Goal: Transaction & Acquisition: Book appointment/travel/reservation

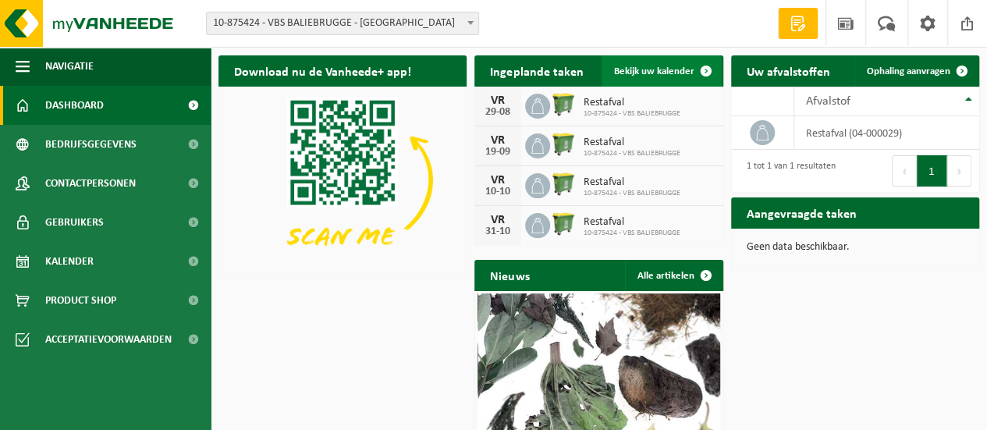
click at [705, 69] on span at bounding box center [705, 70] width 31 height 31
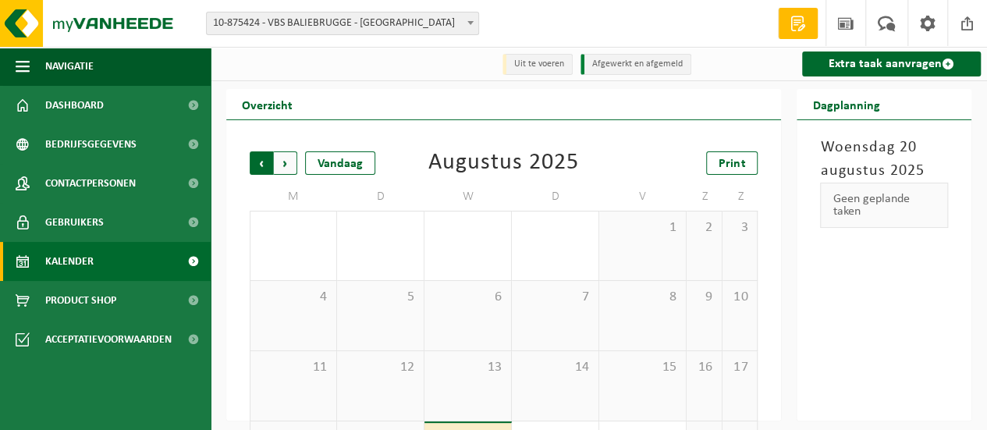
click at [289, 169] on span "Volgende" at bounding box center [285, 162] width 23 height 23
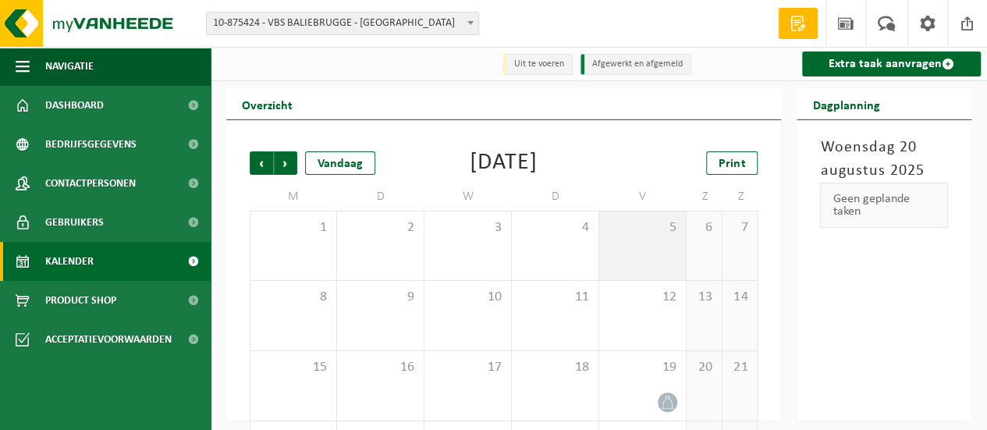
click at [669, 229] on span "5" at bounding box center [642, 227] width 71 height 17
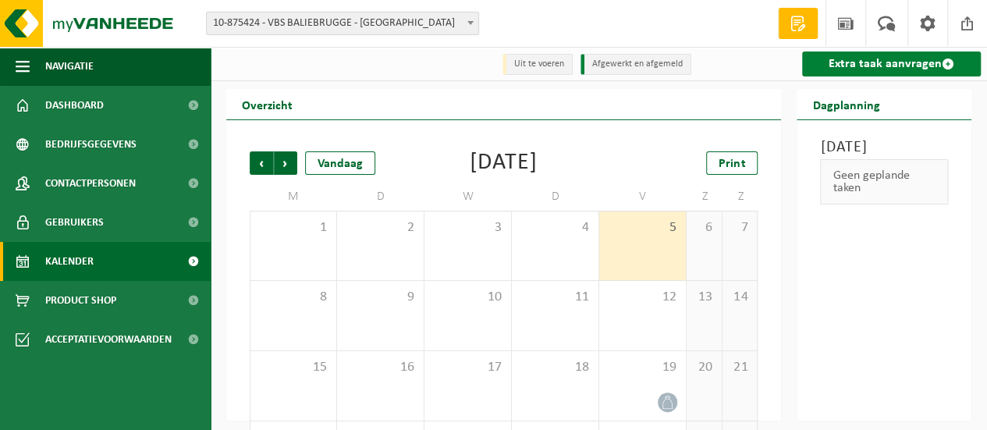
click at [839, 62] on link "Extra taak aanvragen" at bounding box center [891, 63] width 179 height 25
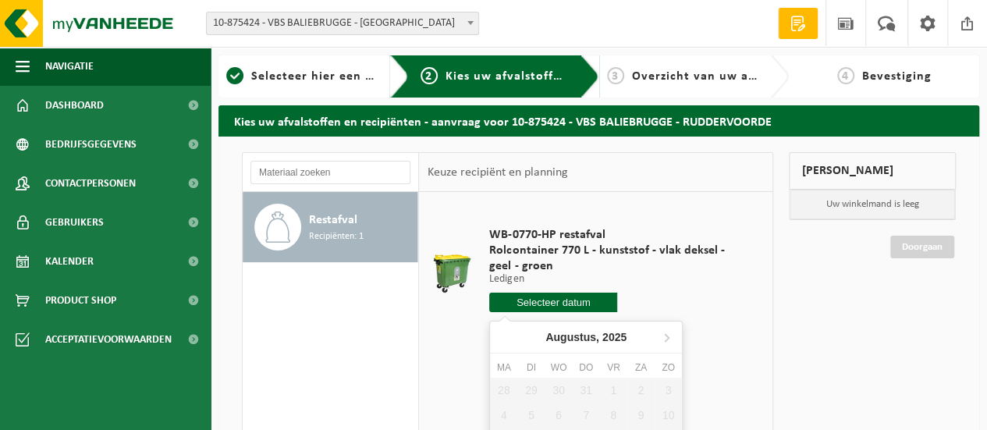
click at [582, 300] on input "text" at bounding box center [553, 303] width 128 height 20
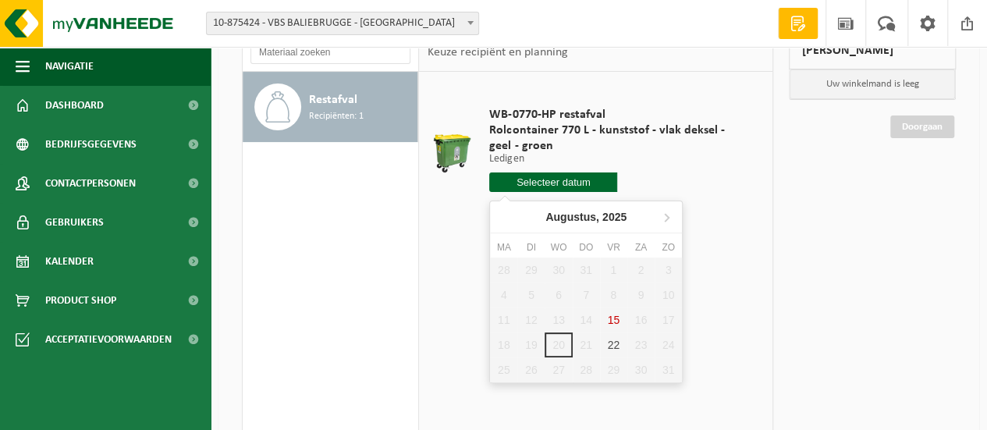
scroll to position [156, 0]
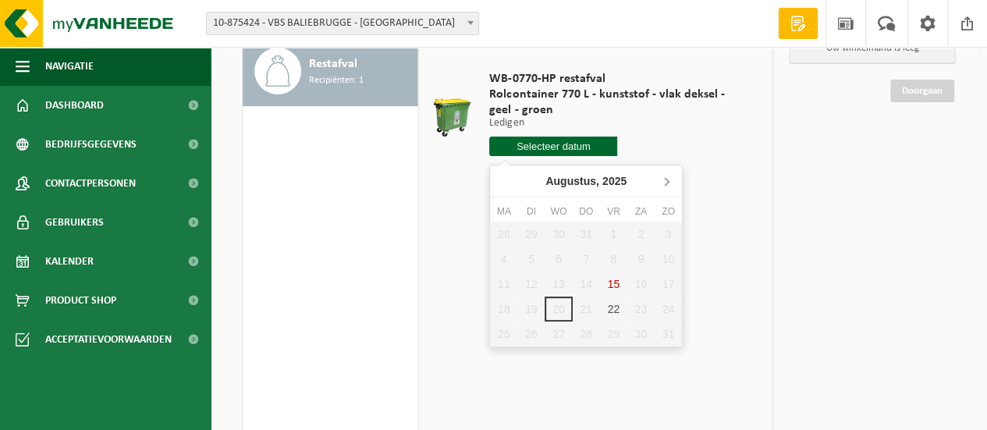
click at [665, 180] on icon at bounding box center [666, 180] width 25 height 25
click at [610, 232] on div "5" at bounding box center [613, 234] width 27 height 25
type input "Van 2025-09-05"
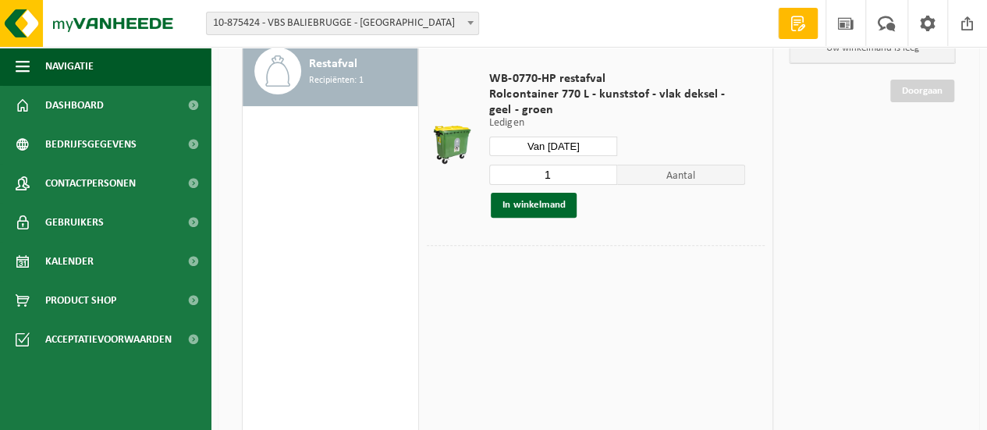
click at [669, 176] on span "Aantal" at bounding box center [681, 175] width 128 height 20
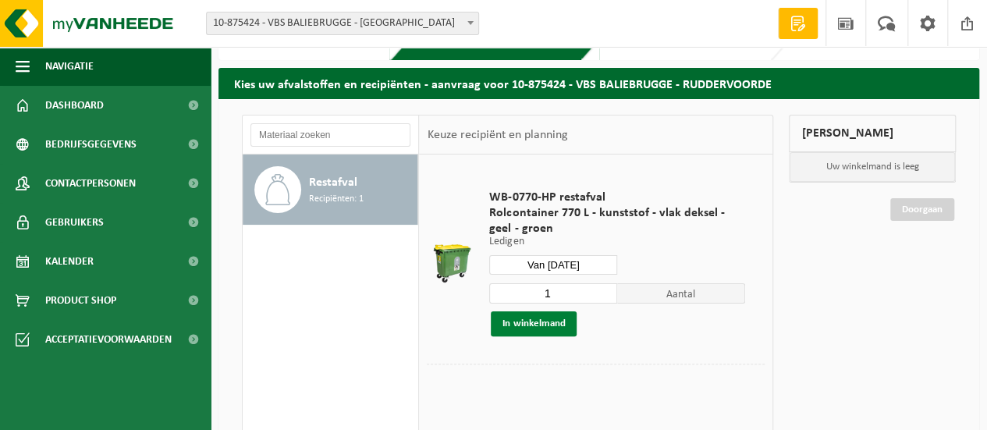
scroll to position [0, 0]
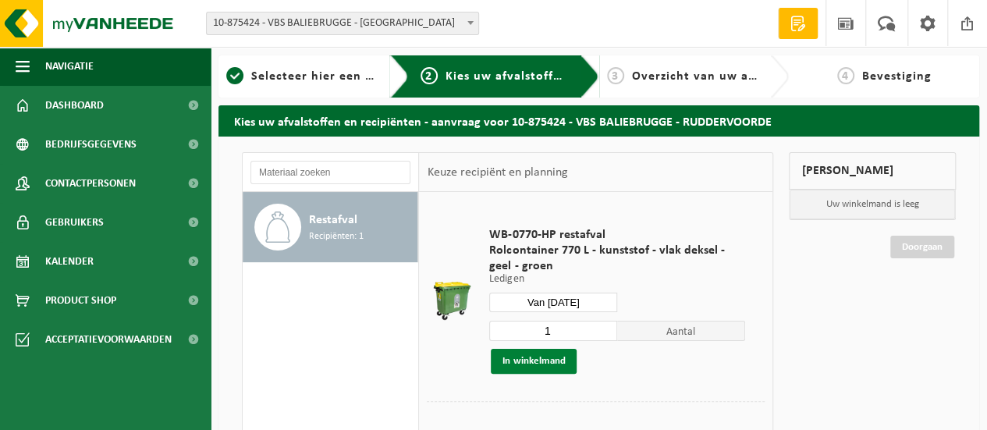
click at [531, 360] on button "In winkelmand" at bounding box center [534, 361] width 86 height 25
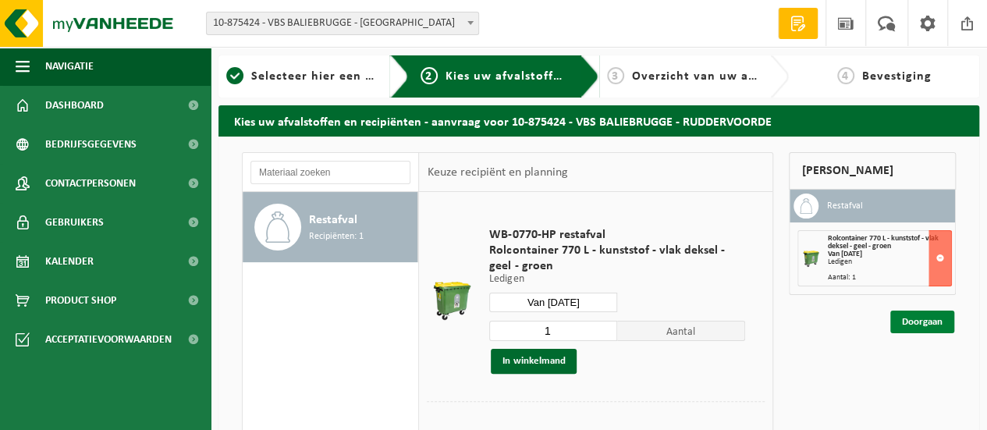
click at [923, 320] on link "Doorgaan" at bounding box center [922, 321] width 64 height 23
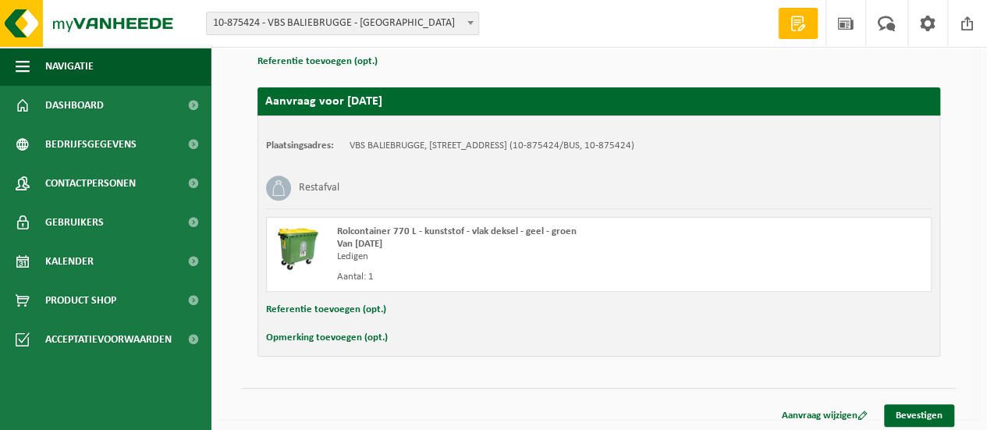
scroll to position [237, 0]
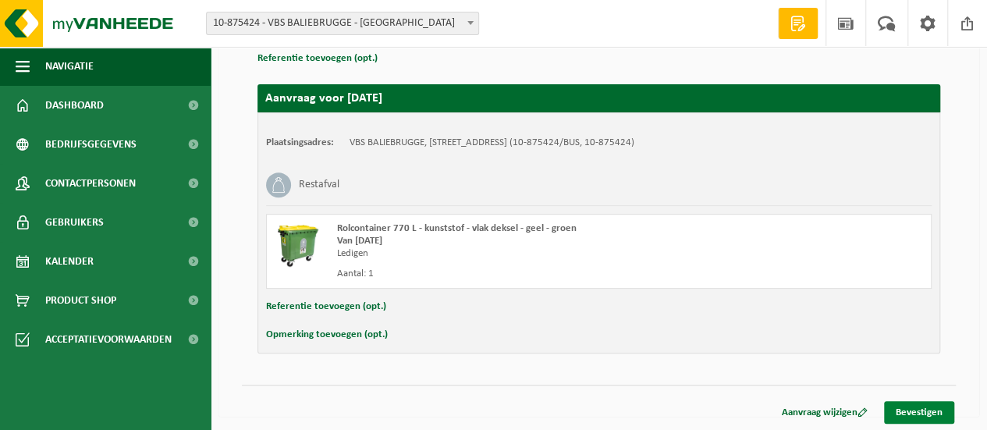
click at [925, 406] on link "Bevestigen" at bounding box center [919, 412] width 70 height 23
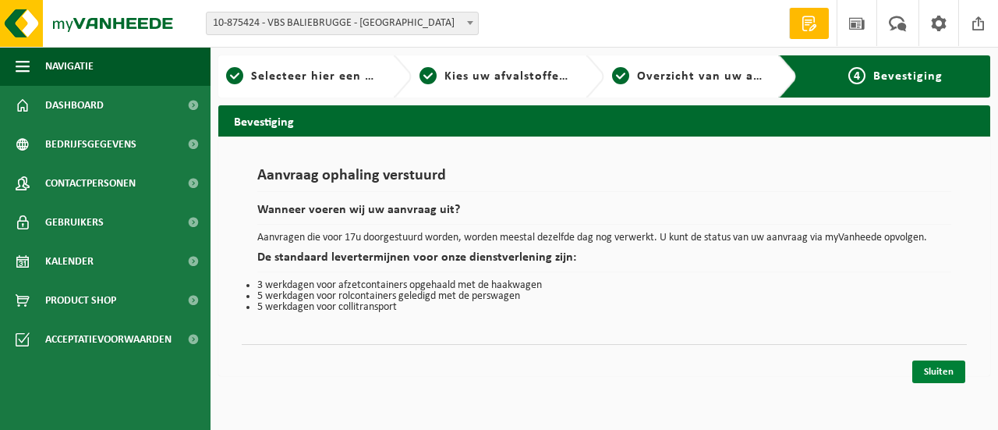
click at [945, 372] on link "Sluiten" at bounding box center [939, 371] width 53 height 23
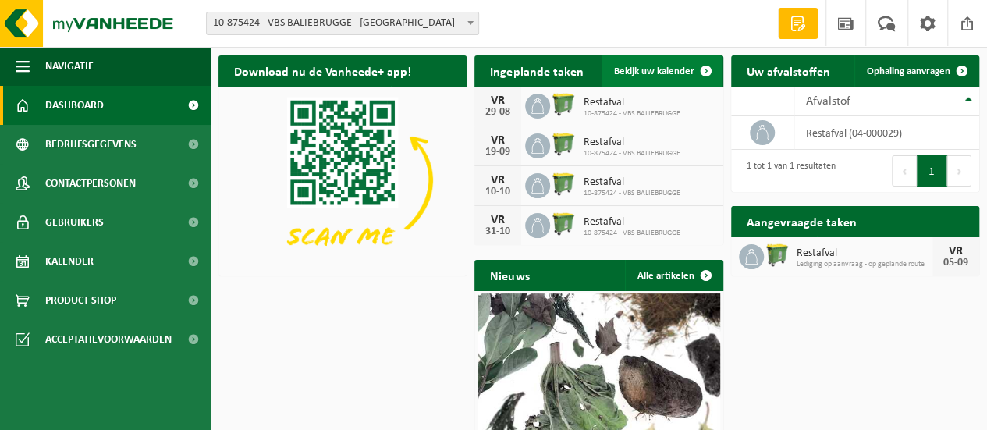
click at [707, 70] on span at bounding box center [705, 70] width 31 height 31
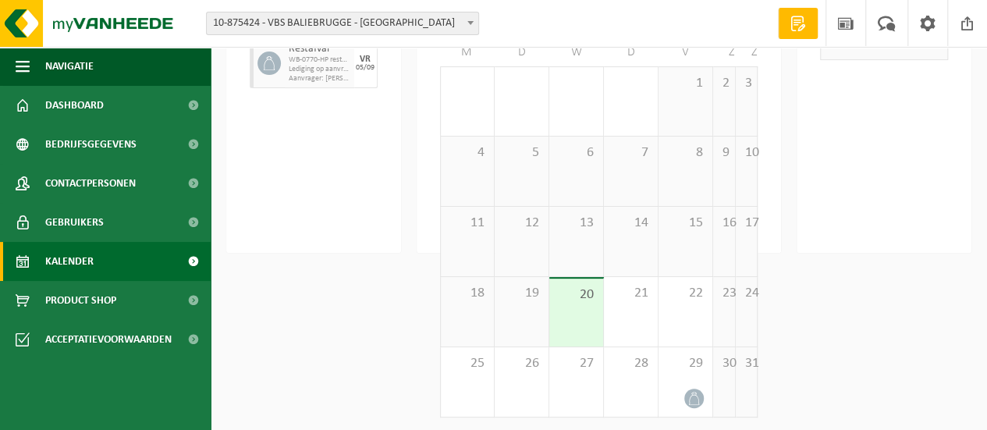
scroll to position [172, 0]
click at [690, 395] on icon at bounding box center [693, 394] width 13 height 13
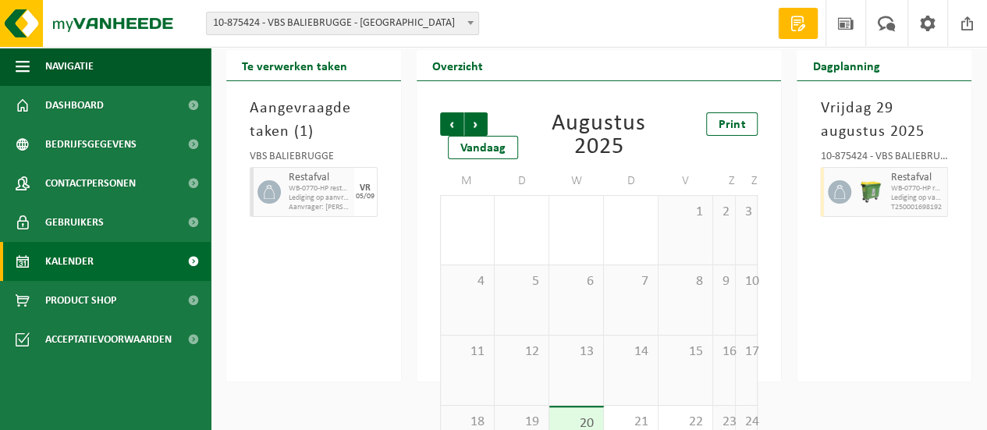
scroll to position [0, 0]
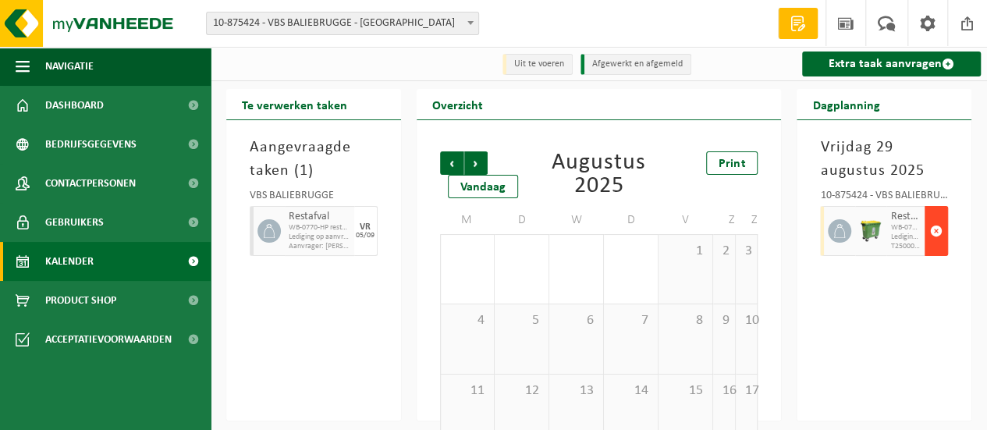
click at [938, 229] on span "button" at bounding box center [936, 230] width 12 height 31
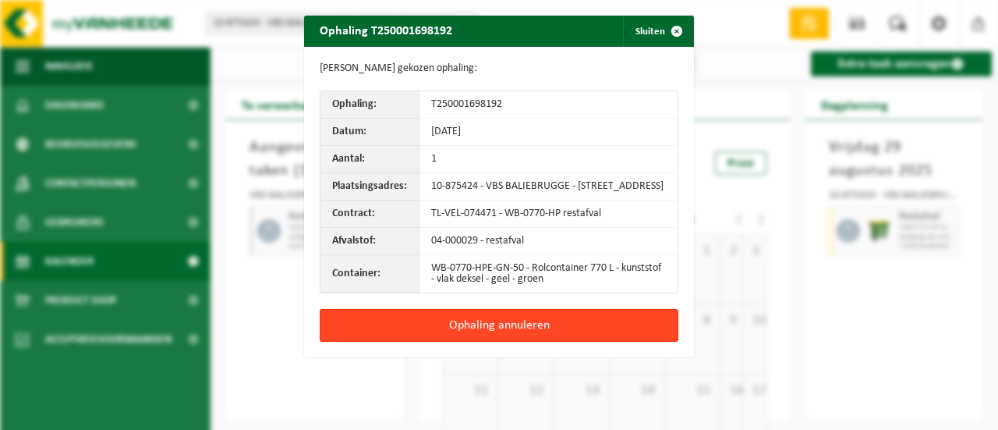
click at [527, 330] on button "Ophaling annuleren" at bounding box center [499, 325] width 359 height 33
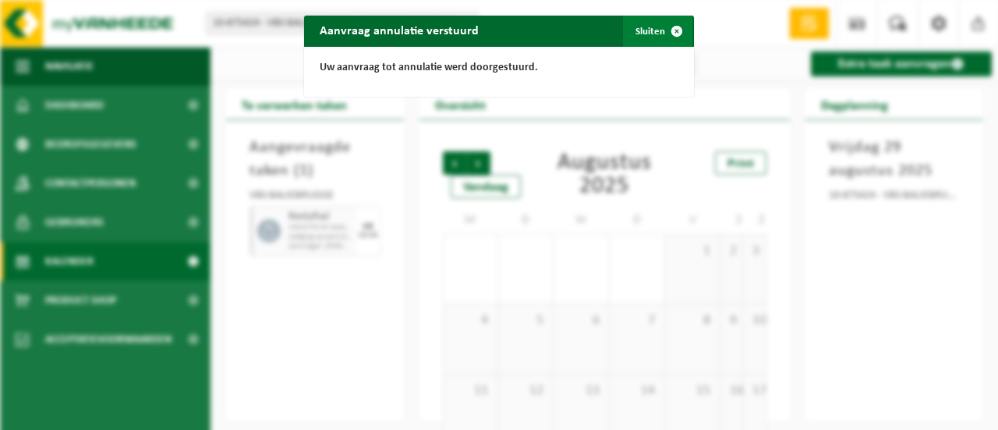
click at [669, 30] on span "button" at bounding box center [676, 31] width 31 height 31
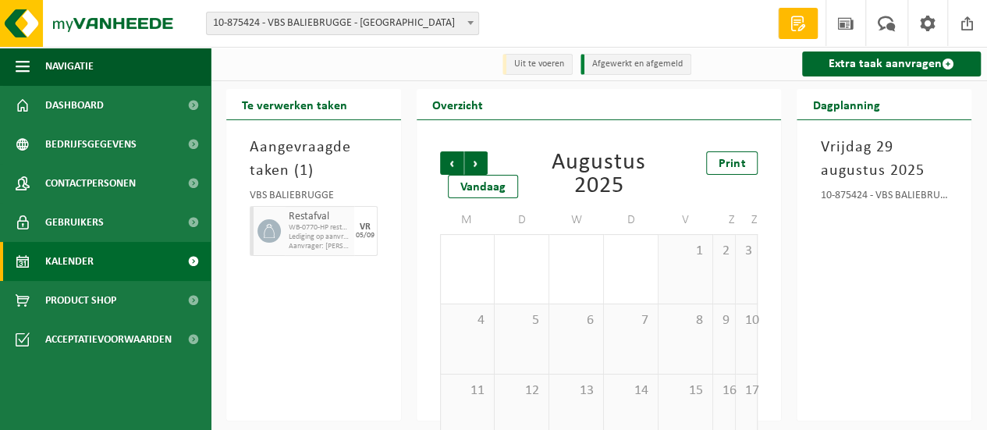
click at [446, 23] on span "10-875424 - VBS BALIEBRUGGE - [GEOGRAPHIC_DATA]" at bounding box center [342, 23] width 271 height 22
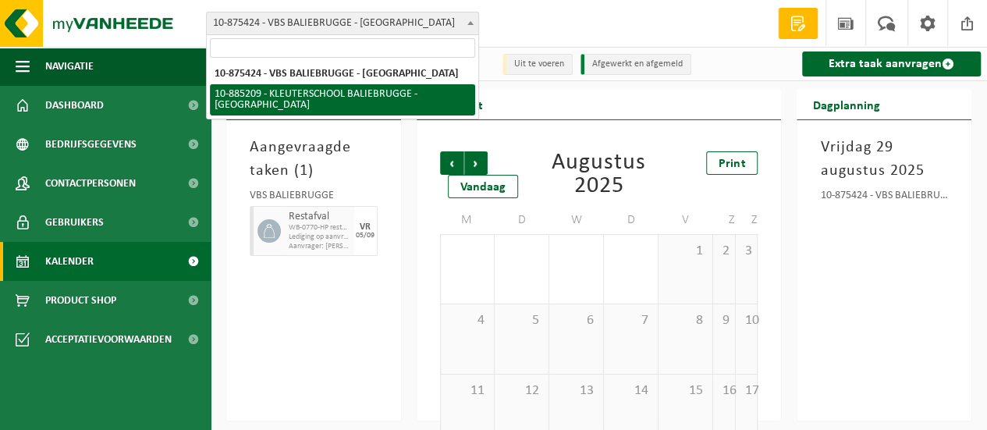
select select "112215"
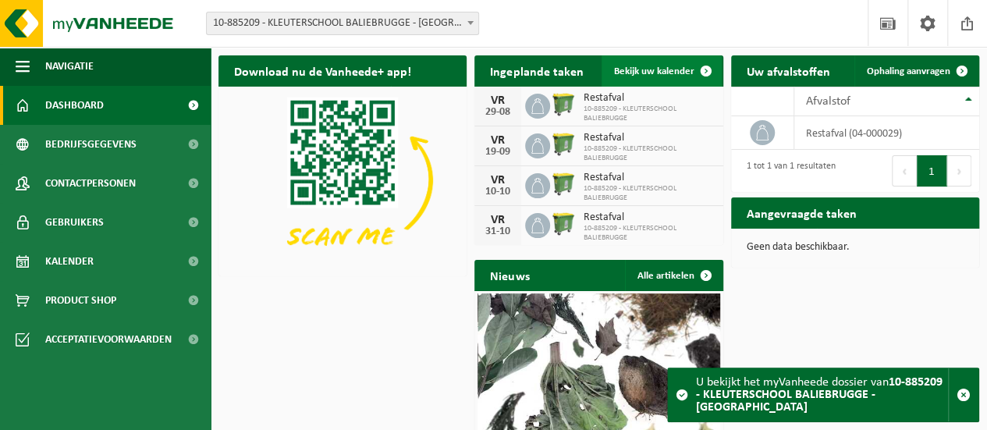
click at [643, 71] on span "Bekijk uw kalender" at bounding box center [654, 71] width 80 height 10
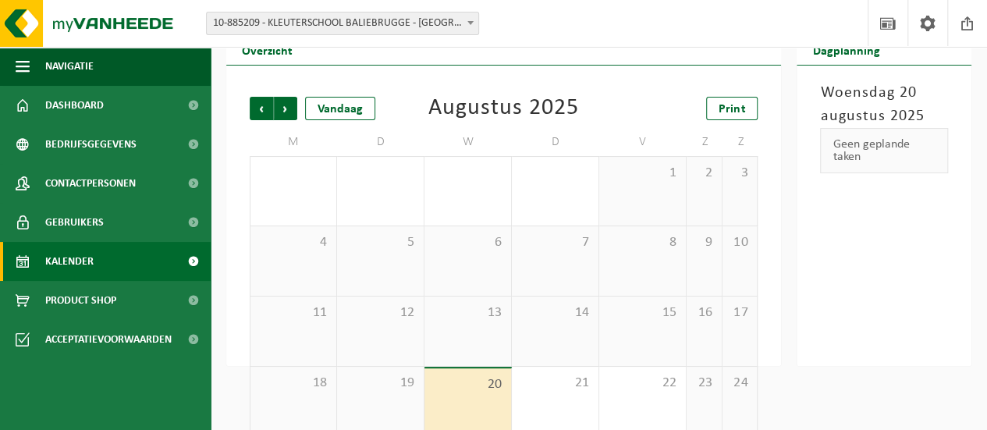
scroll to position [148, 0]
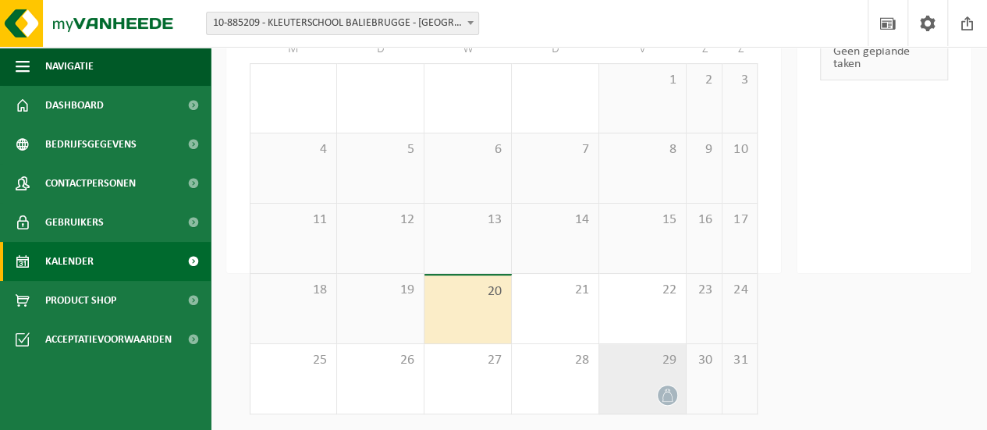
click at [676, 392] on span at bounding box center [668, 395] width 20 height 20
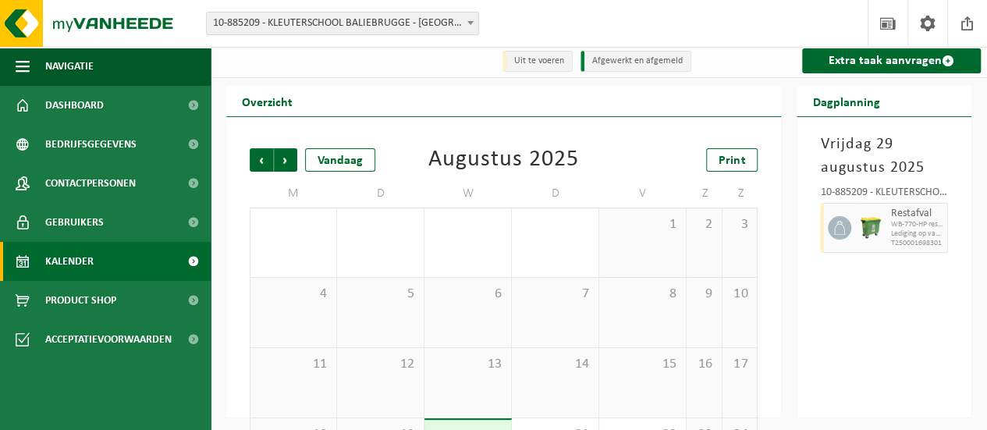
scroll to position [0, 0]
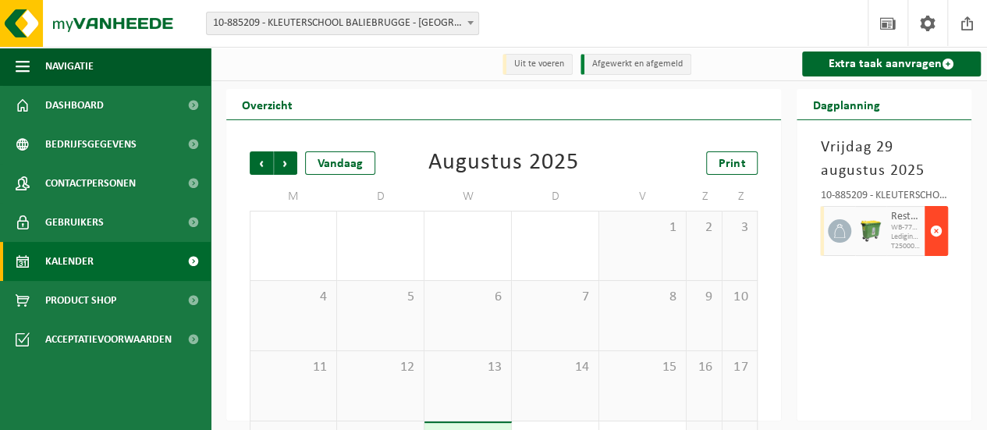
click at [933, 229] on span "button" at bounding box center [936, 230] width 12 height 31
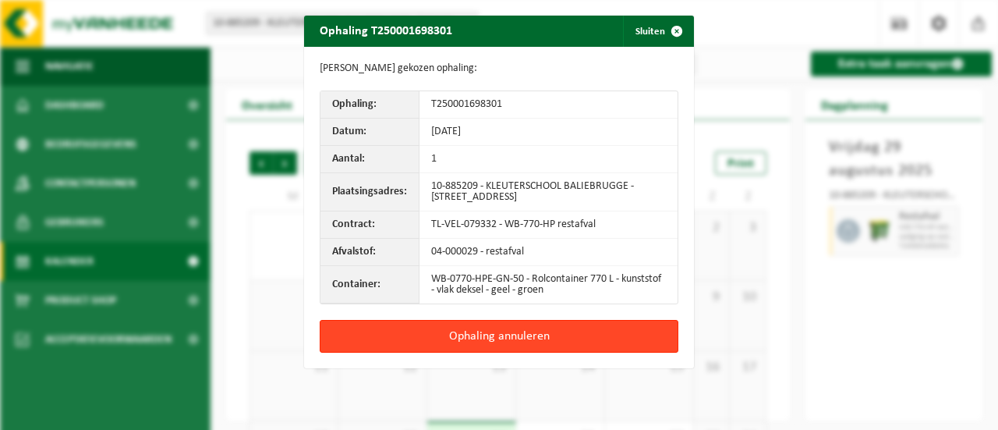
click at [571, 335] on button "Ophaling annuleren" at bounding box center [499, 336] width 359 height 33
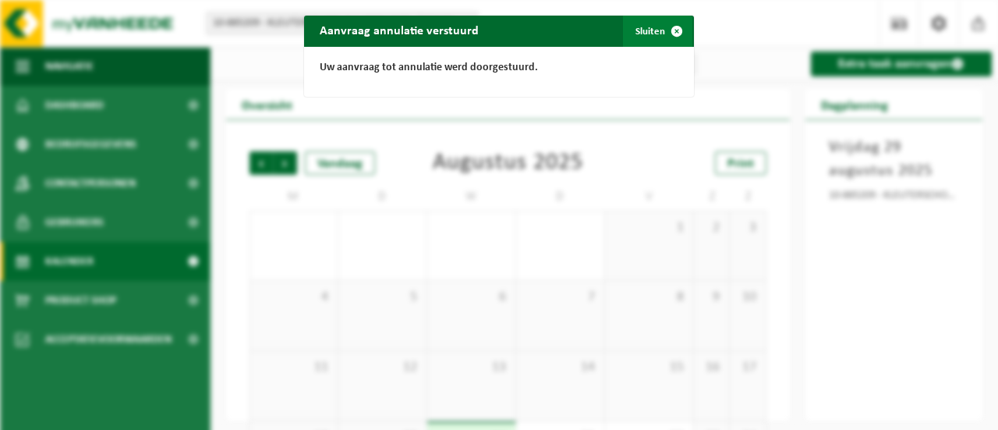
click at [667, 31] on span "button" at bounding box center [676, 31] width 31 height 31
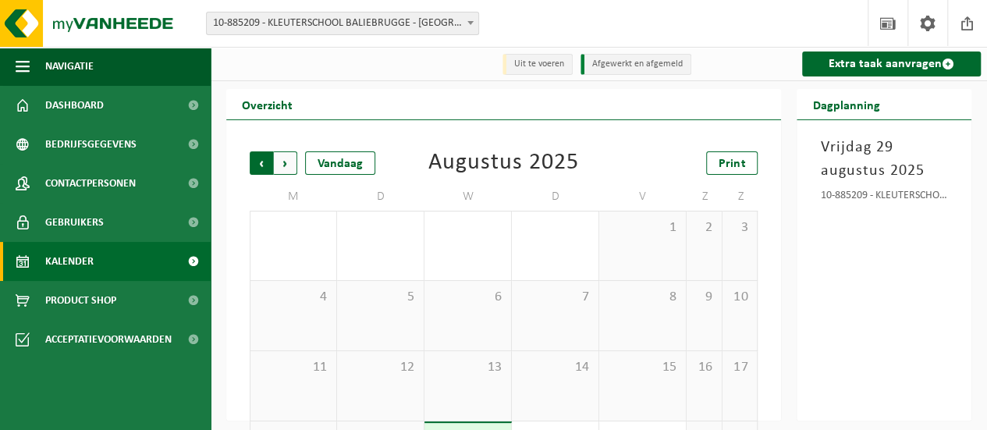
click at [288, 164] on span "Volgende" at bounding box center [285, 162] width 23 height 23
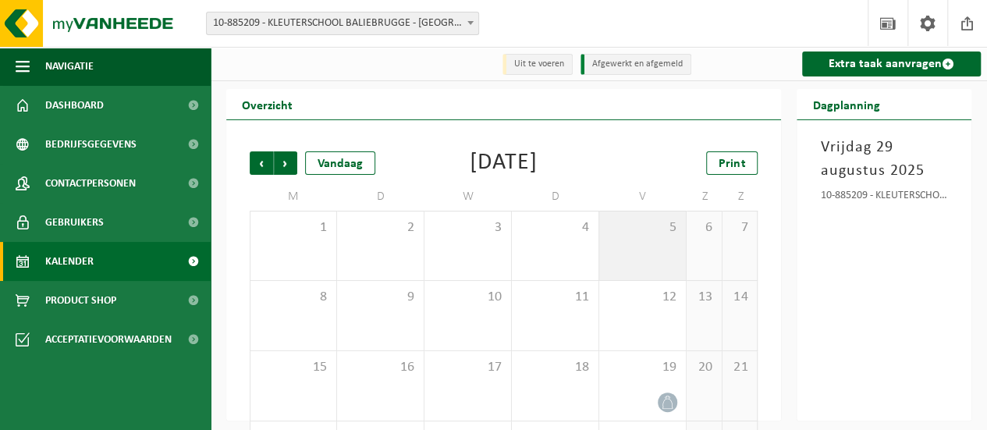
click at [674, 256] on div "5" at bounding box center [642, 245] width 87 height 69
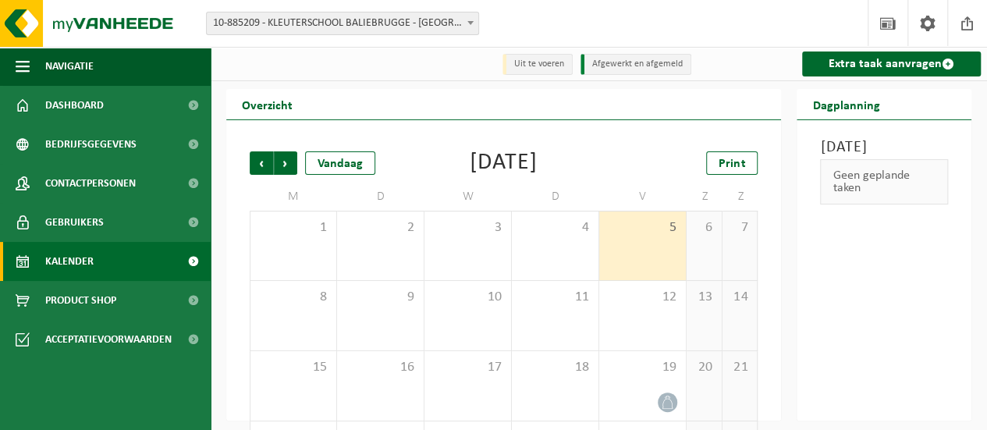
click at [652, 244] on div "5" at bounding box center [642, 245] width 87 height 69
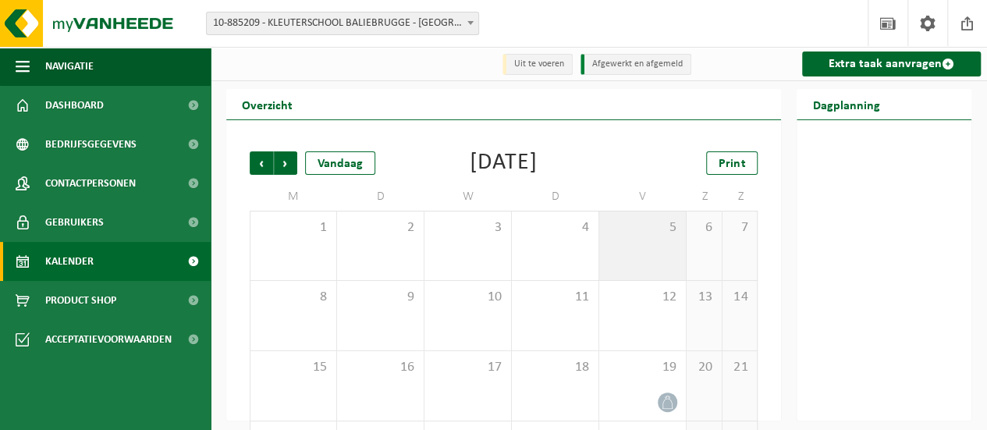
click at [652, 244] on div "5" at bounding box center [642, 245] width 87 height 69
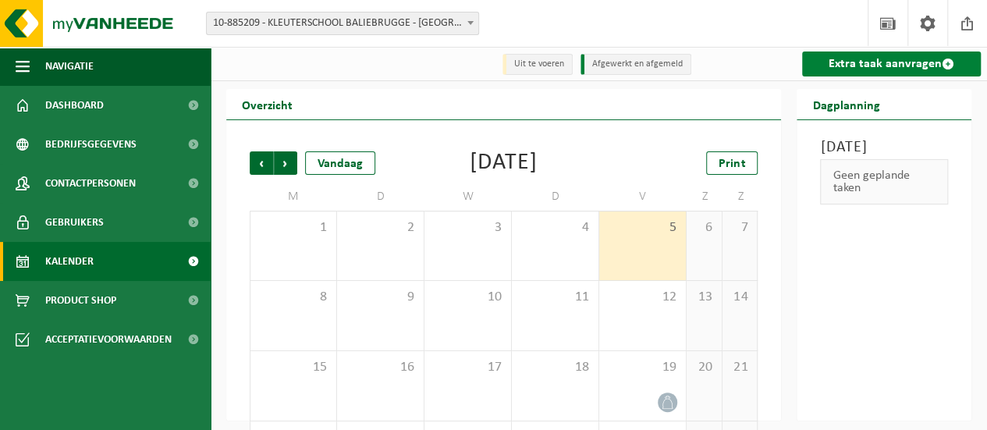
click at [858, 63] on link "Extra taak aanvragen" at bounding box center [891, 63] width 179 height 25
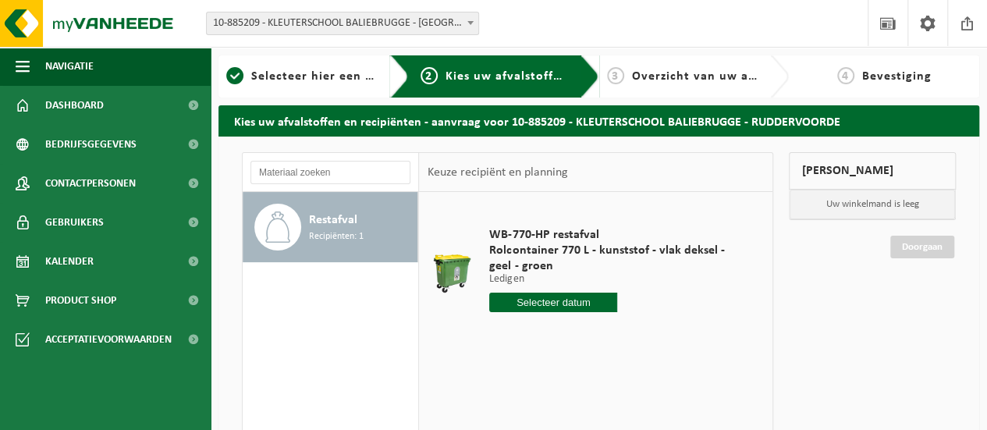
click at [583, 302] on input "text" at bounding box center [553, 303] width 128 height 20
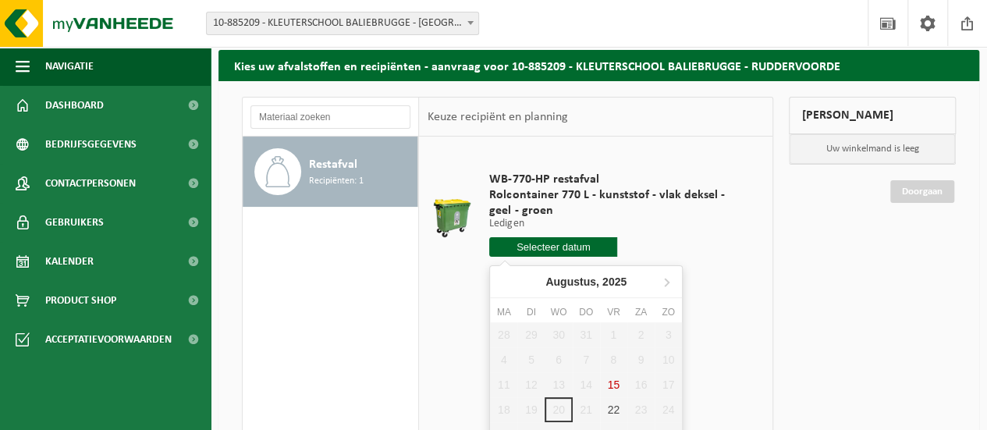
scroll to position [156, 0]
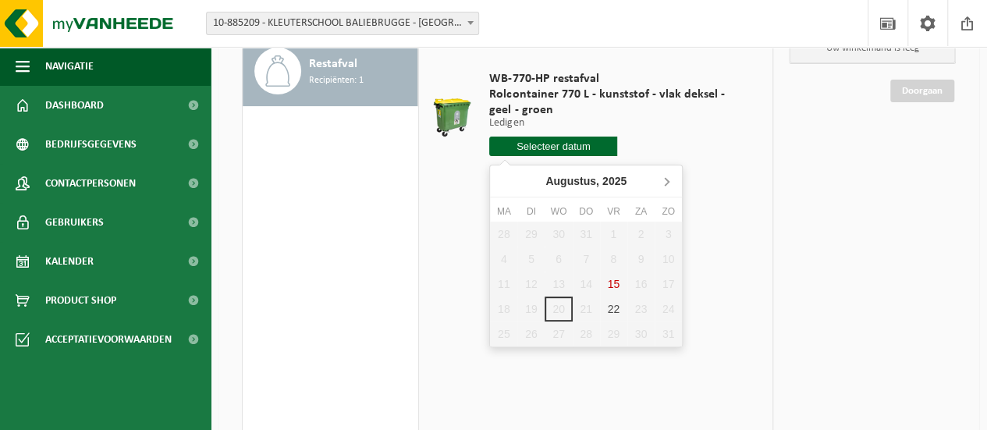
click at [665, 184] on icon at bounding box center [667, 182] width 4 height 8
click at [610, 233] on div "5" at bounding box center [613, 234] width 27 height 25
type input "Van [DATE]"
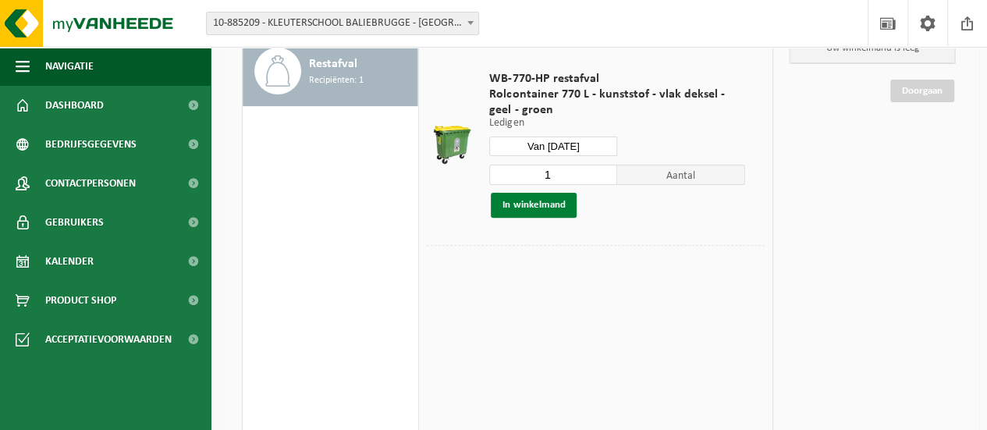
click at [526, 211] on button "In winkelmand" at bounding box center [534, 205] width 86 height 25
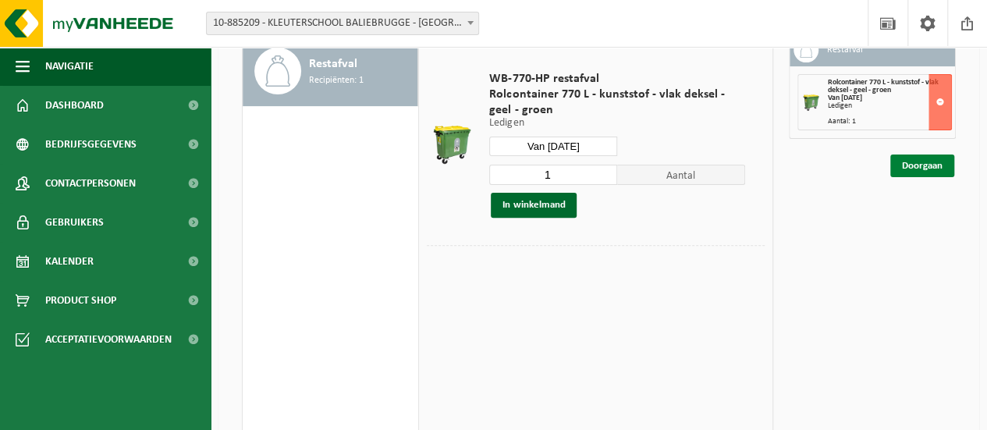
click at [931, 165] on link "Doorgaan" at bounding box center [922, 165] width 64 height 23
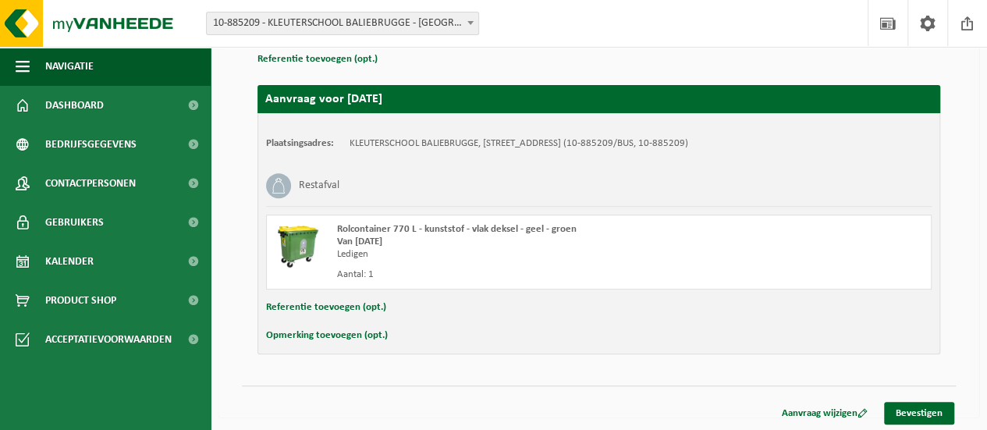
scroll to position [237, 0]
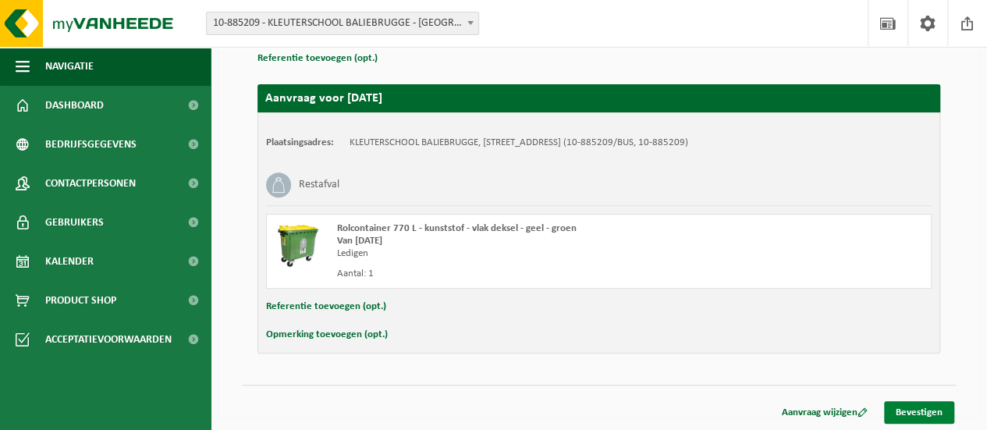
click at [910, 408] on link "Bevestigen" at bounding box center [919, 412] width 70 height 23
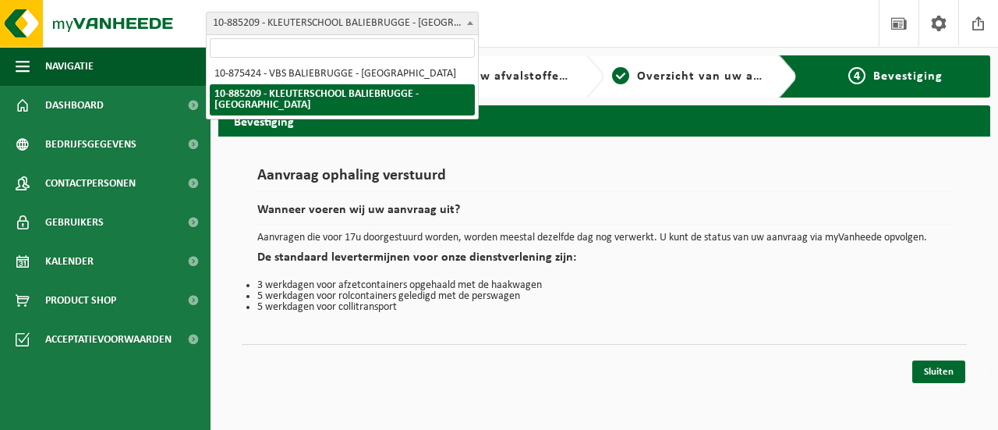
click at [418, 26] on span "10-885209 - KLEUTERSCHOOL BALIEBRUGGE - [GEOGRAPHIC_DATA]" at bounding box center [342, 23] width 271 height 22
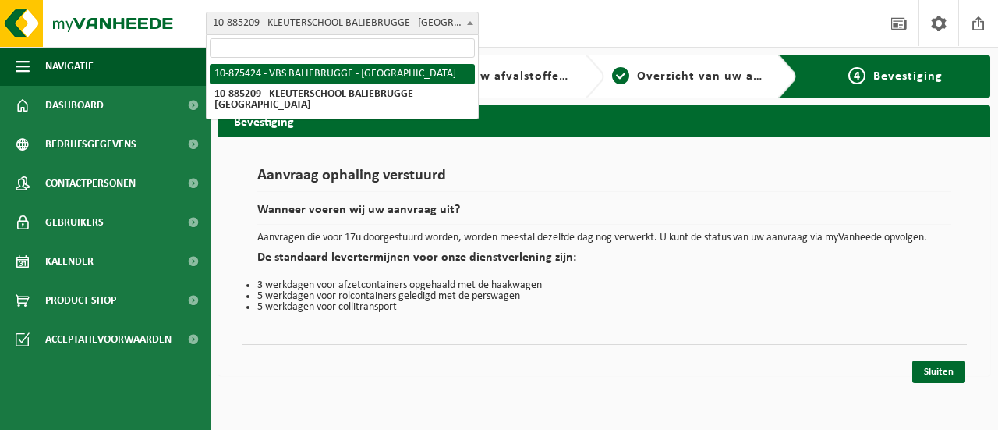
select select "107077"
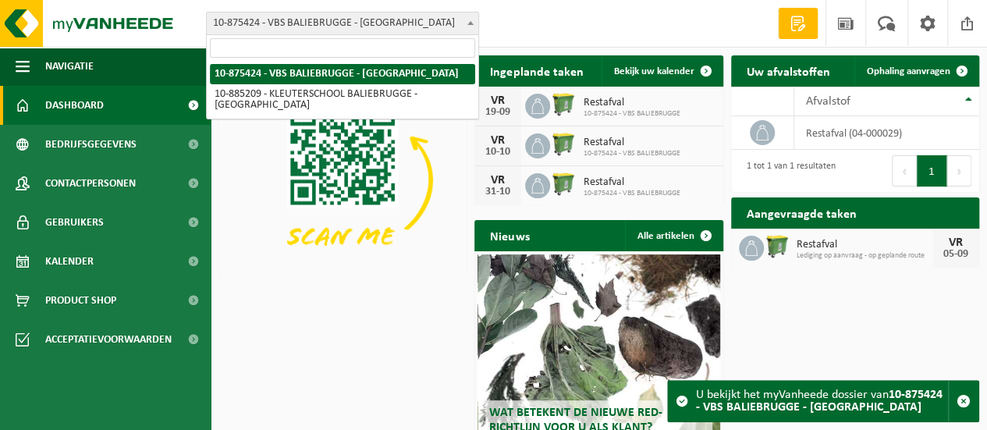
click at [423, 23] on span "10-875424 - VBS BALIEBRUGGE - [GEOGRAPHIC_DATA]" at bounding box center [342, 23] width 271 height 22
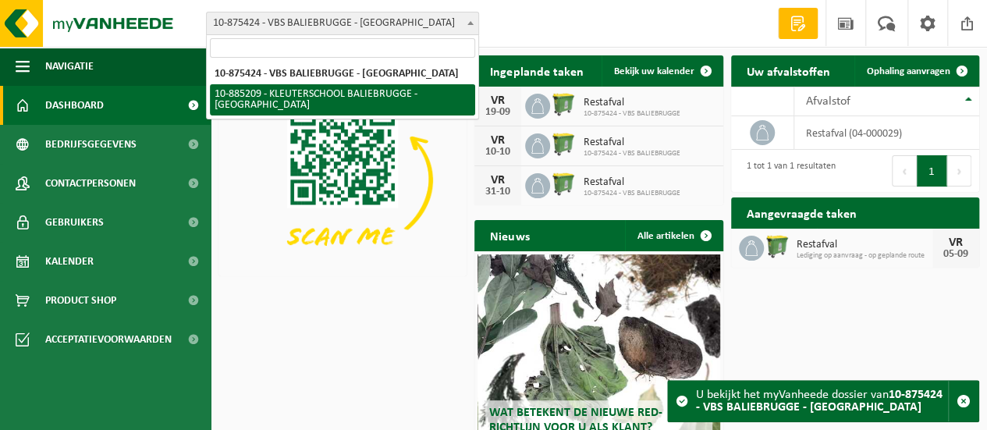
select select "112215"
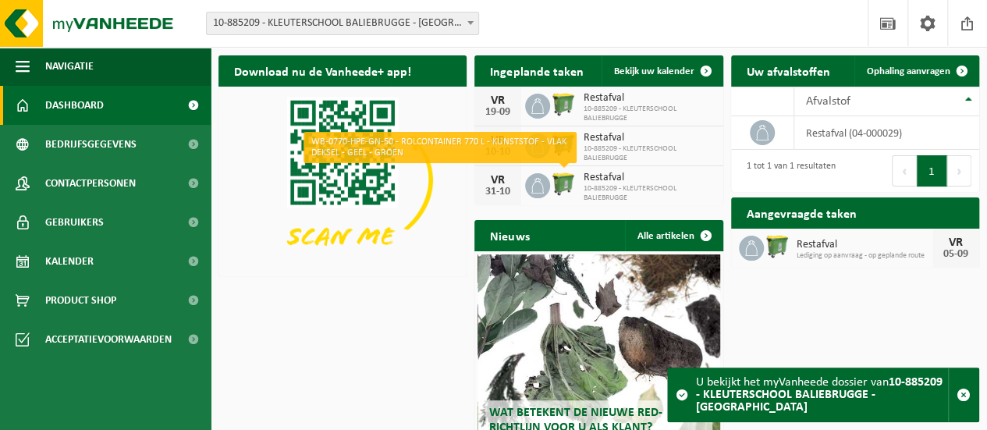
click at [559, 185] on img at bounding box center [563, 184] width 27 height 27
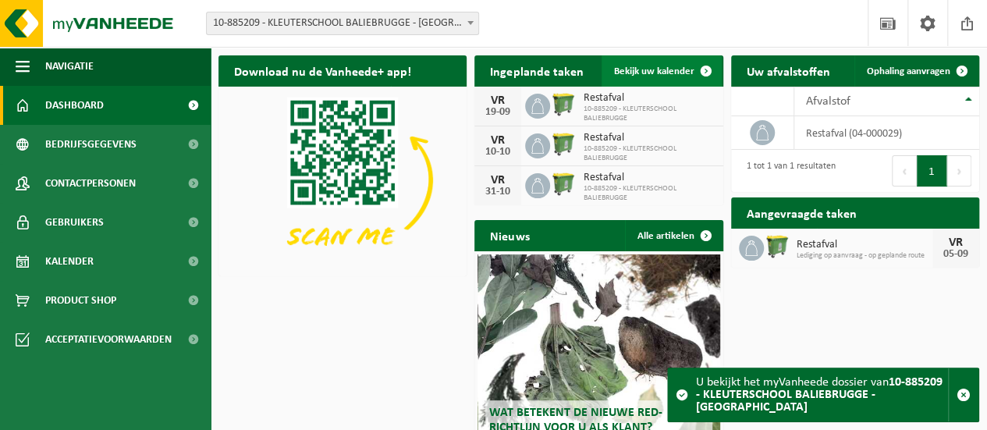
click at [669, 69] on span "Bekijk uw kalender" at bounding box center [654, 71] width 80 height 10
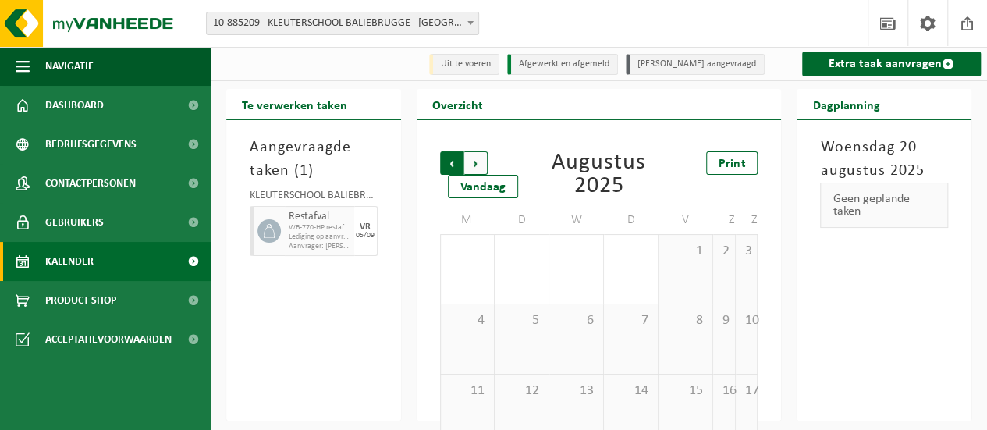
click at [481, 165] on span "Volgende" at bounding box center [475, 162] width 23 height 23
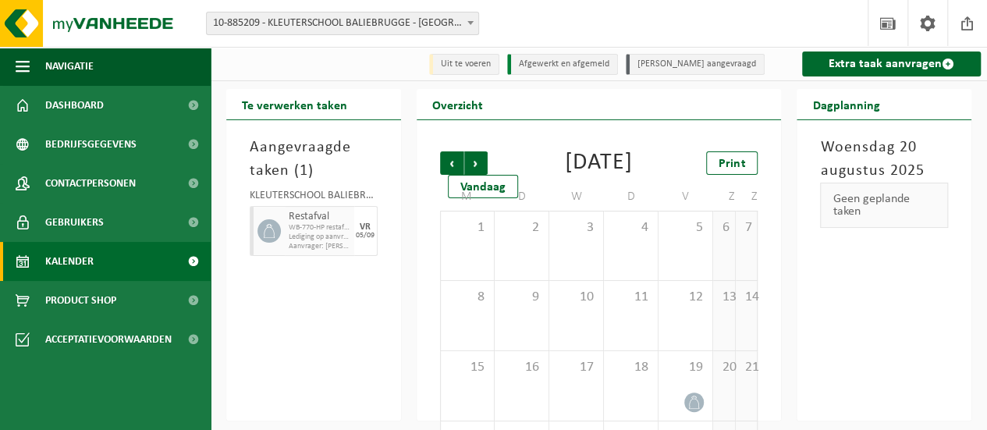
click at [481, 165] on span "Volgende" at bounding box center [475, 162] width 23 height 23
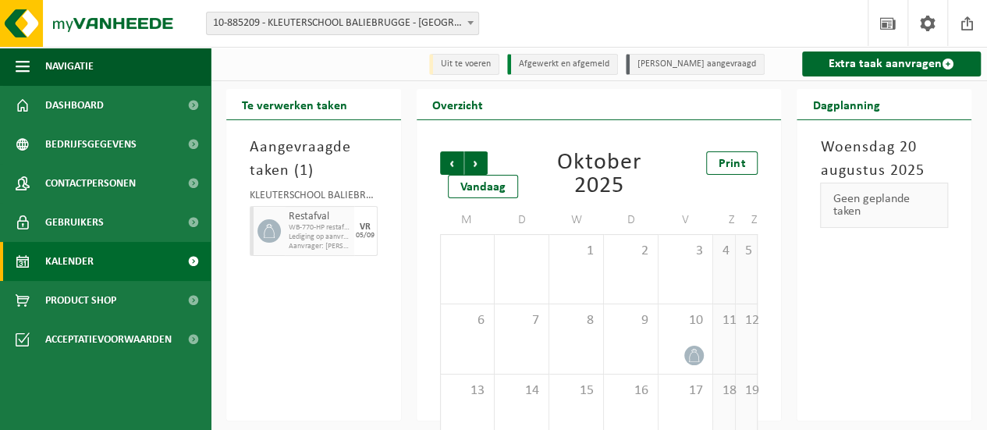
click at [481, 165] on span "Volgende" at bounding box center [475, 162] width 23 height 23
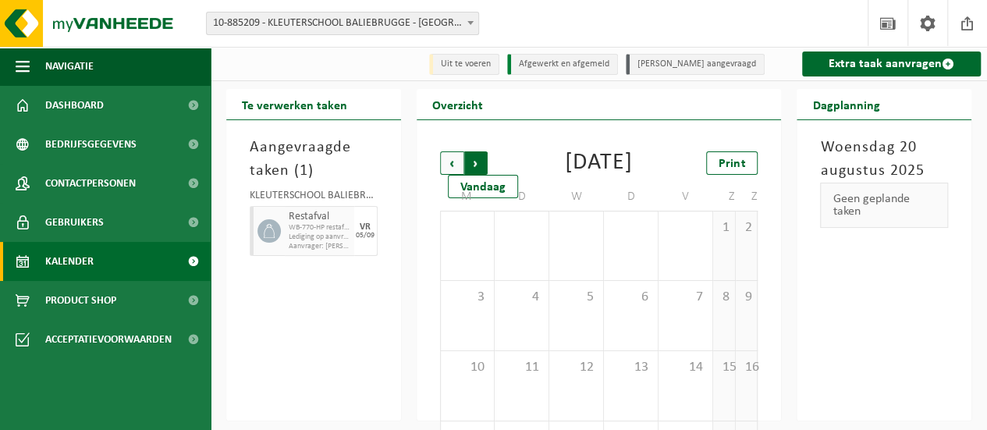
click at [452, 162] on span "Vorige" at bounding box center [451, 162] width 23 height 23
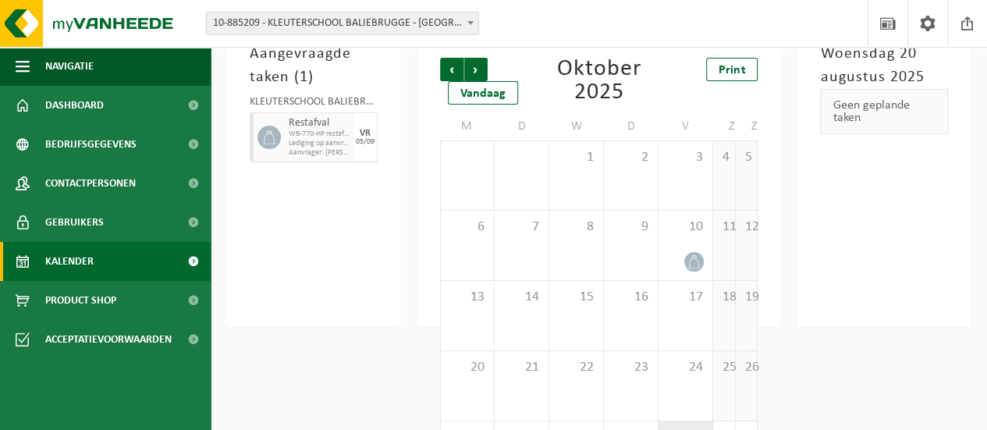
scroll to position [172, 0]
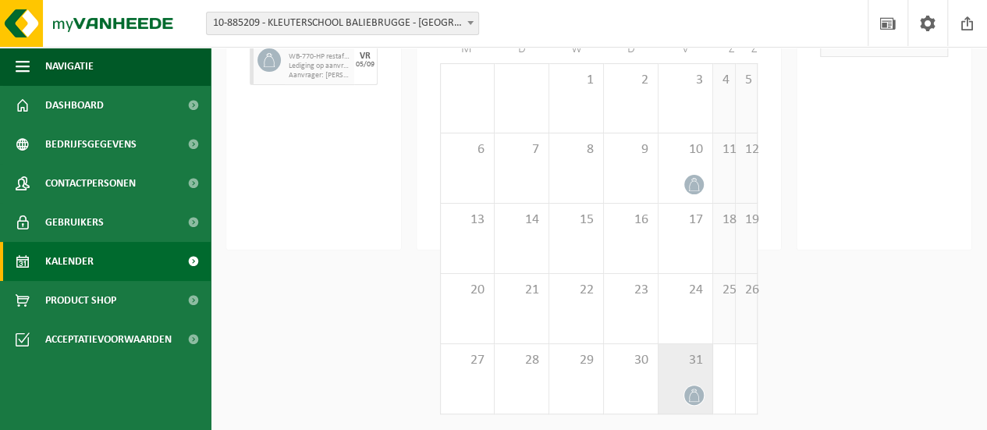
click at [694, 396] on icon at bounding box center [693, 394] width 13 height 13
click at [688, 389] on icon at bounding box center [693, 394] width 13 height 13
click at [684, 389] on div at bounding box center [685, 395] width 38 height 21
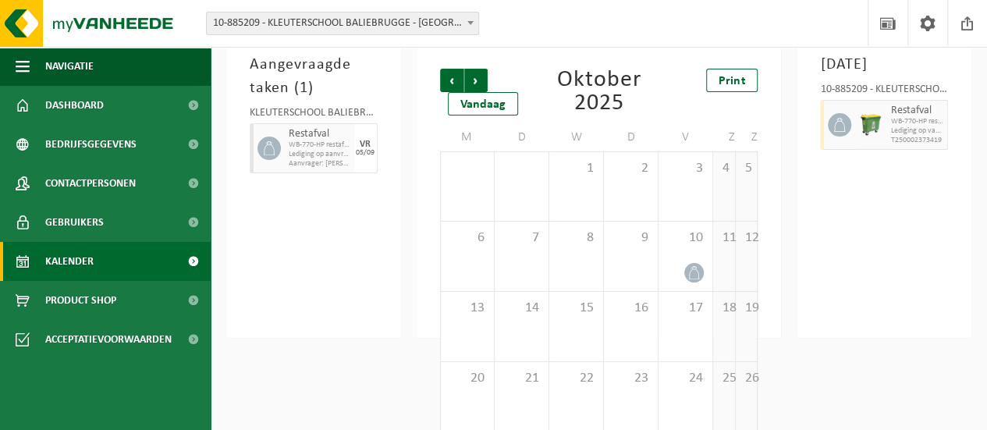
scroll to position [0, 0]
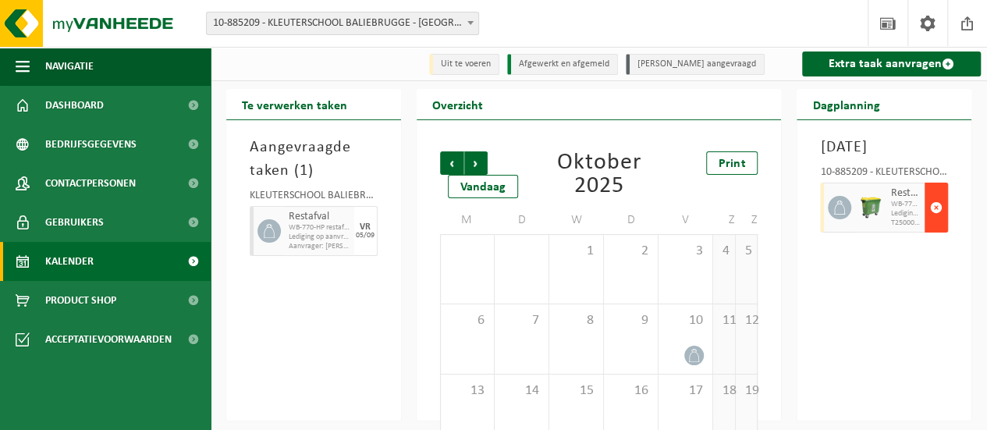
click at [935, 223] on span "button" at bounding box center [936, 207] width 12 height 31
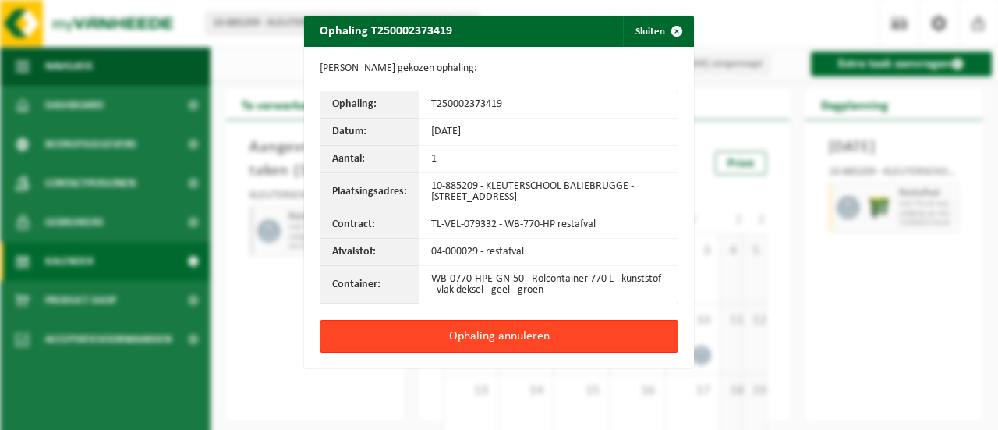
click at [473, 337] on button "Ophaling annuleren" at bounding box center [499, 336] width 359 height 33
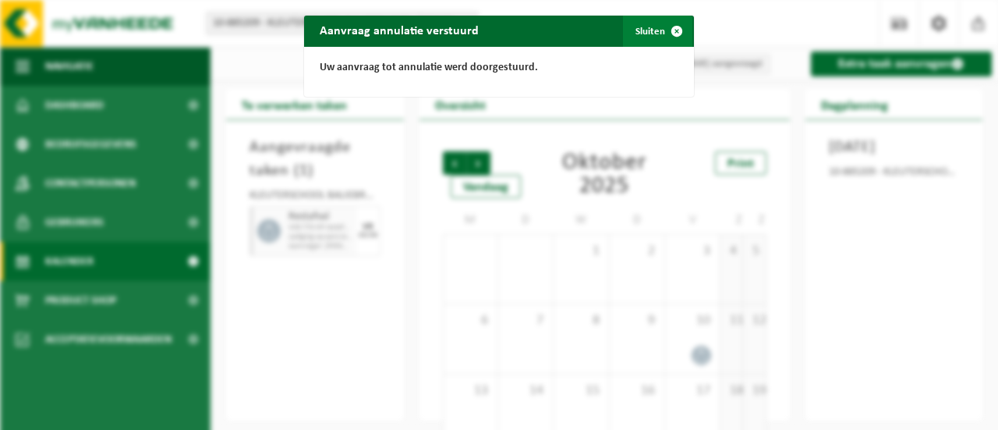
click at [643, 27] on button "Sluiten" at bounding box center [657, 31] width 69 height 31
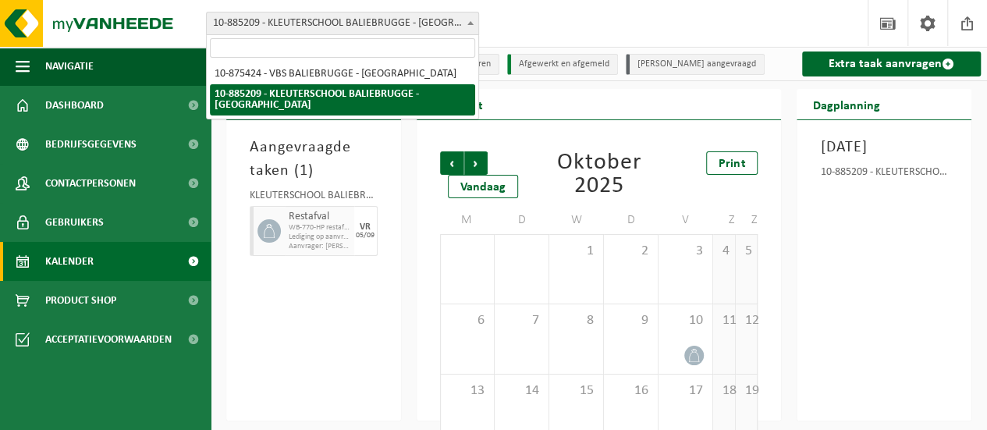
click at [420, 16] on span "10-885209 - KLEUTERSCHOOL BALIEBRUGGE - [GEOGRAPHIC_DATA]" at bounding box center [342, 23] width 271 height 22
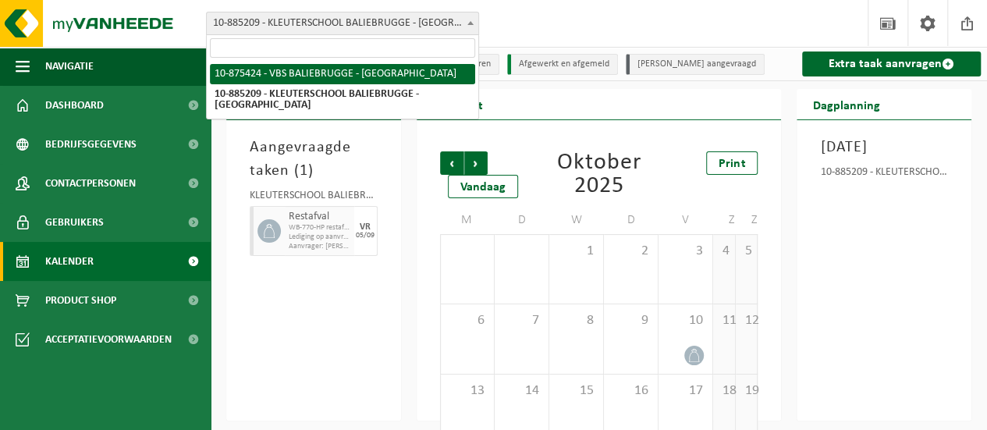
select select "107077"
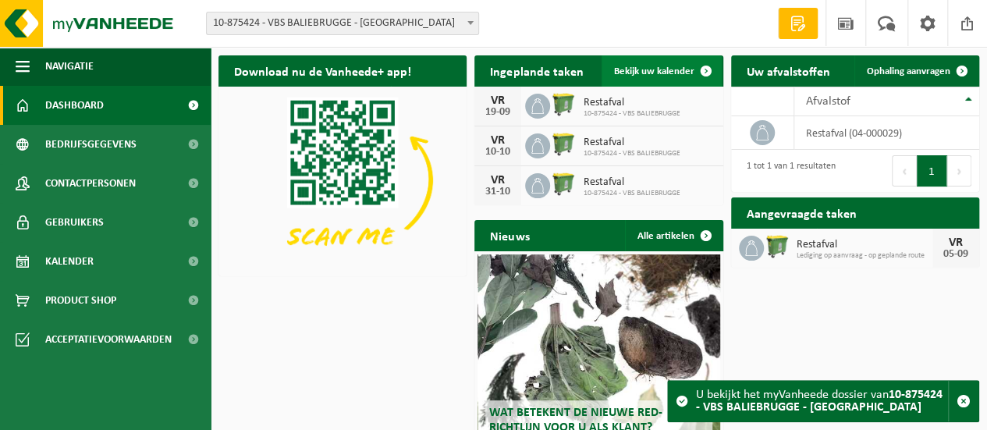
click at [669, 73] on span "Bekijk uw kalender" at bounding box center [654, 71] width 80 height 10
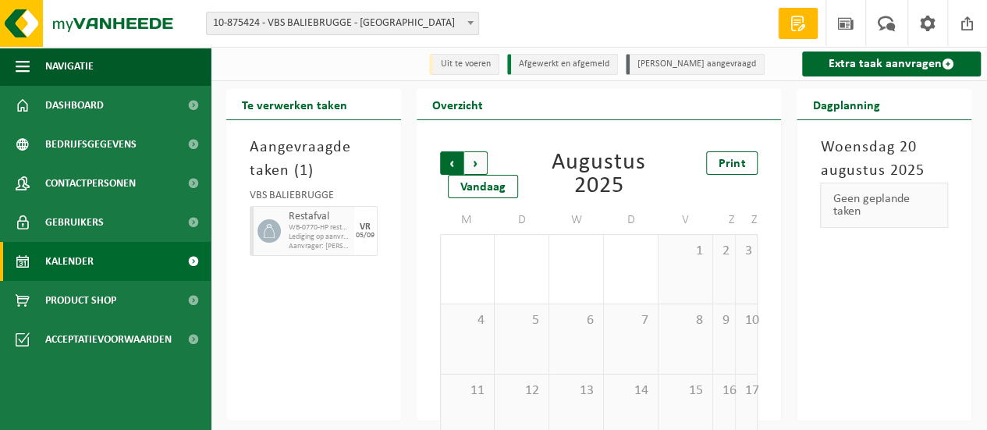
click at [477, 161] on span "Volgende" at bounding box center [475, 162] width 23 height 23
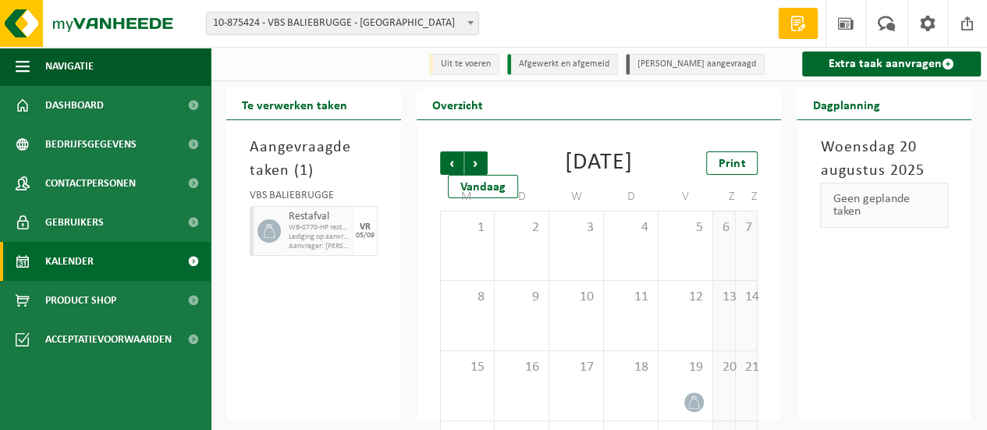
click at [477, 161] on span "Volgende" at bounding box center [475, 162] width 23 height 23
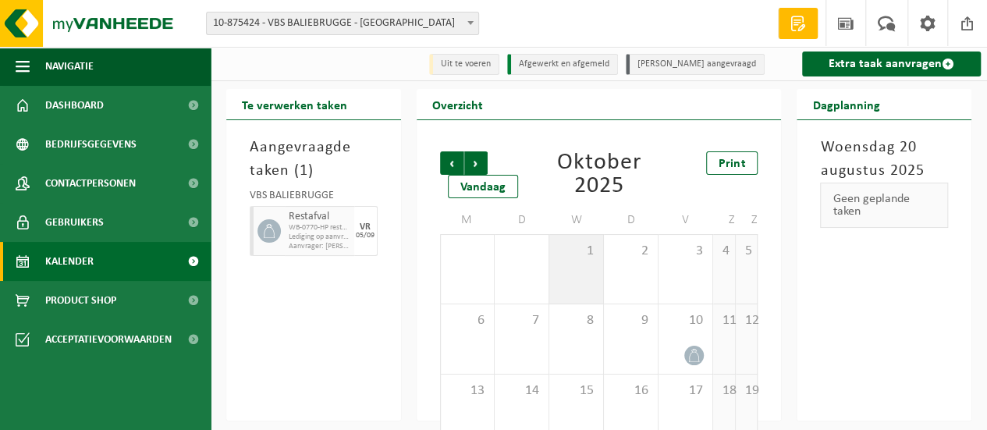
scroll to position [172, 0]
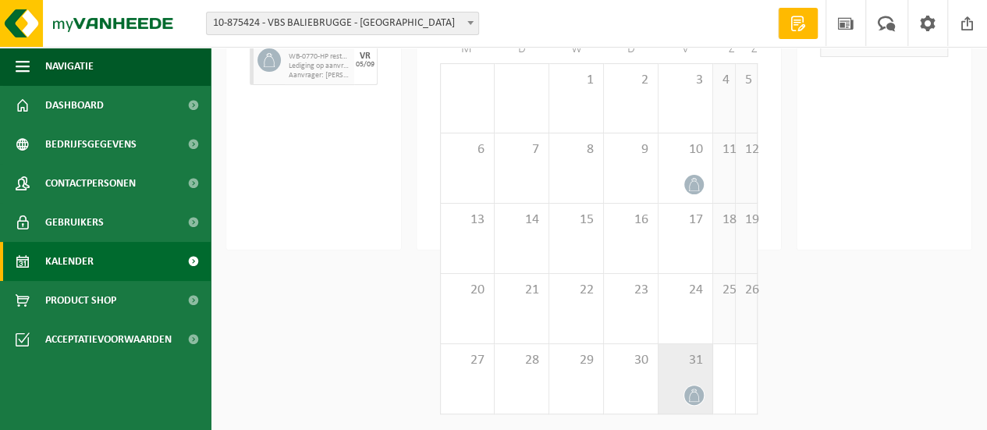
click at [693, 399] on icon at bounding box center [693, 394] width 13 height 13
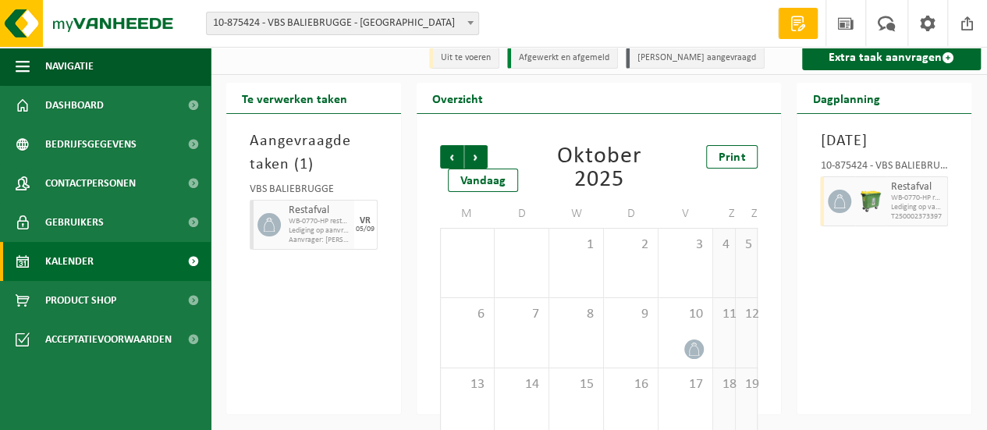
scroll to position [0, 0]
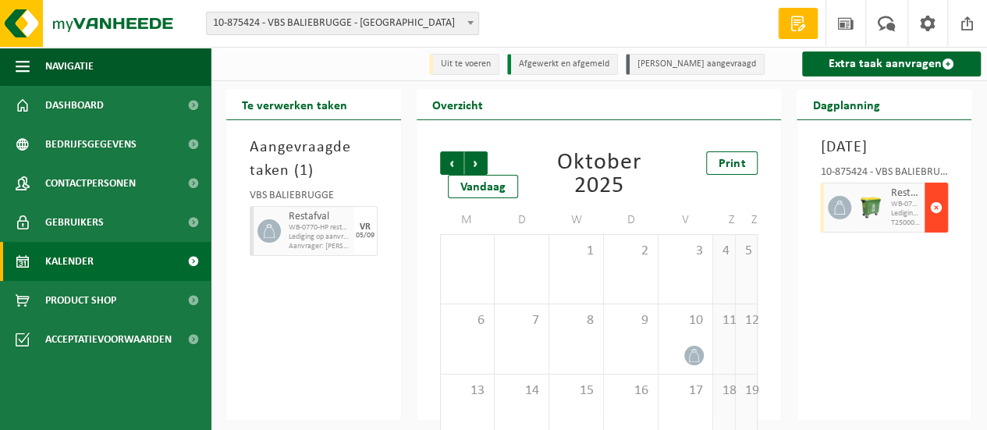
click at [934, 223] on span "button" at bounding box center [936, 207] width 12 height 31
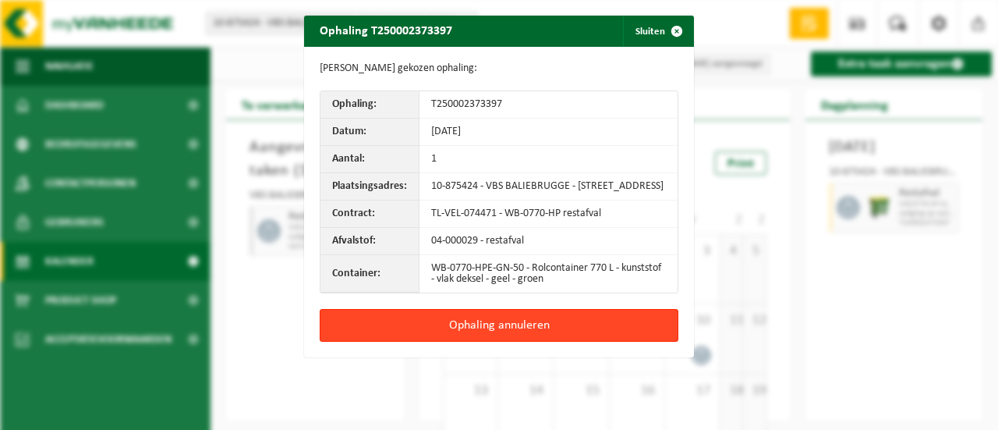
click at [474, 336] on button "Ophaling annuleren" at bounding box center [499, 325] width 359 height 33
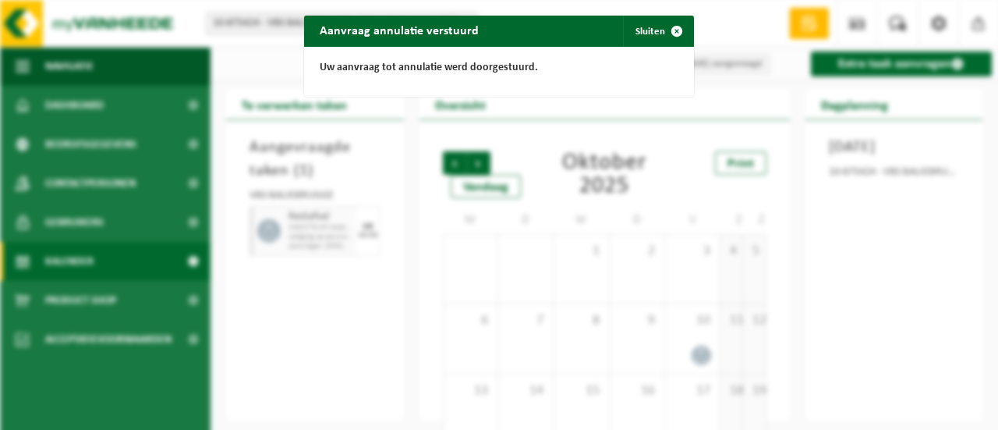
click at [271, 325] on div "Aanvraag annulatie verstuurd Sluiten Uw aanvraag tot annulatie werd doorgestuur…" at bounding box center [499, 215] width 998 height 430
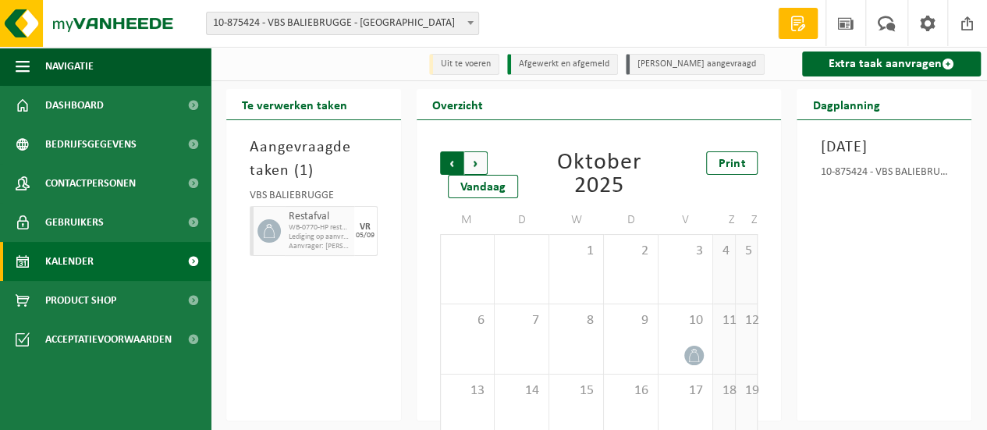
click at [473, 161] on span "Volgende" at bounding box center [475, 162] width 23 height 23
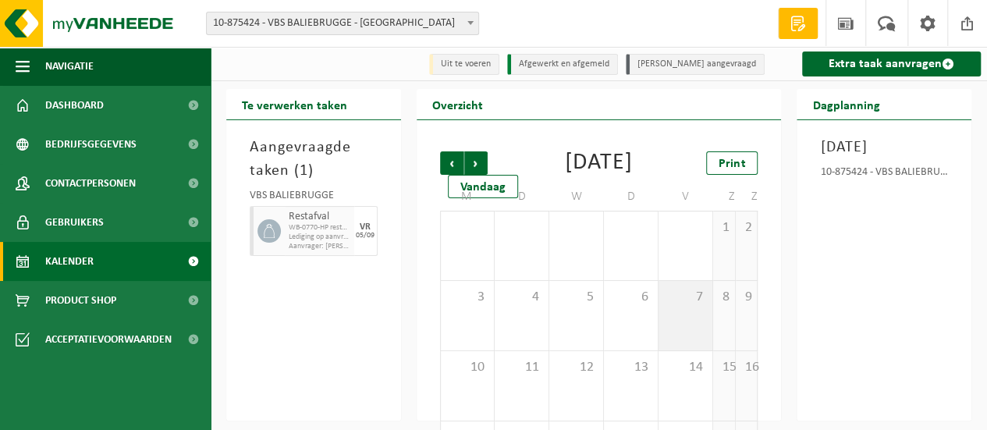
click at [705, 335] on div "7" at bounding box center [685, 315] width 54 height 69
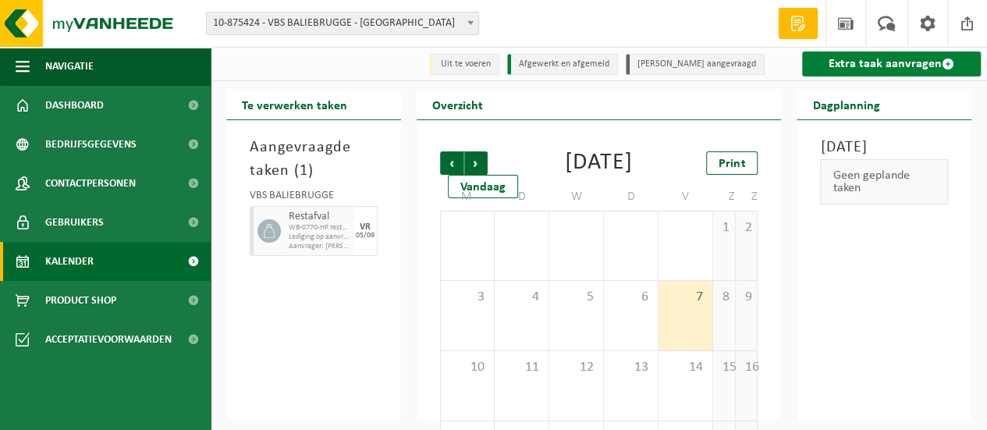
click at [860, 66] on link "Extra taak aanvragen" at bounding box center [891, 63] width 179 height 25
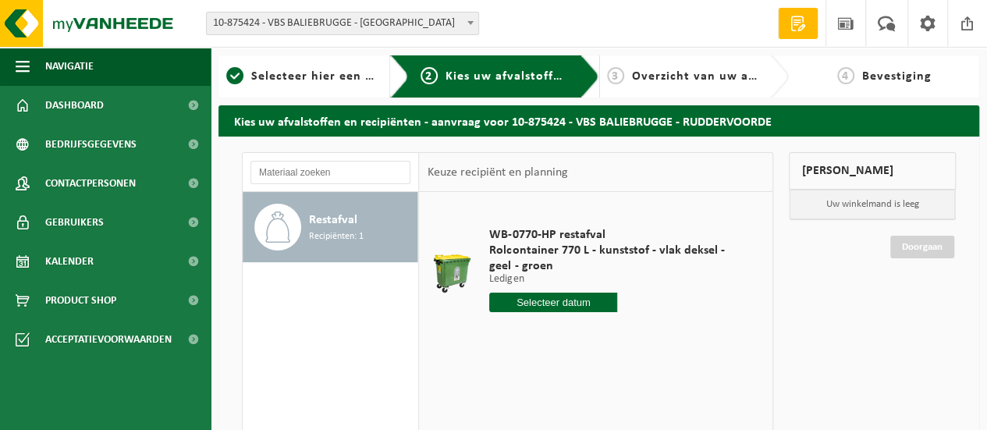
click at [569, 300] on input "text" at bounding box center [553, 303] width 128 height 20
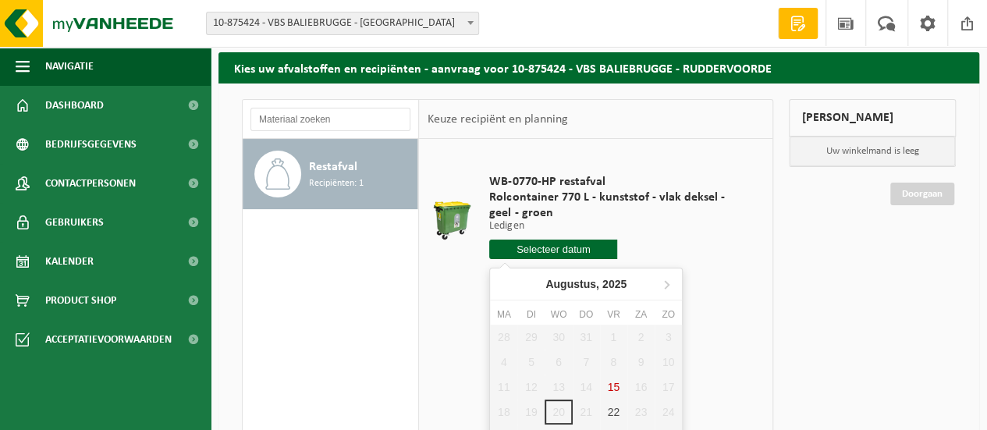
scroll to position [78, 0]
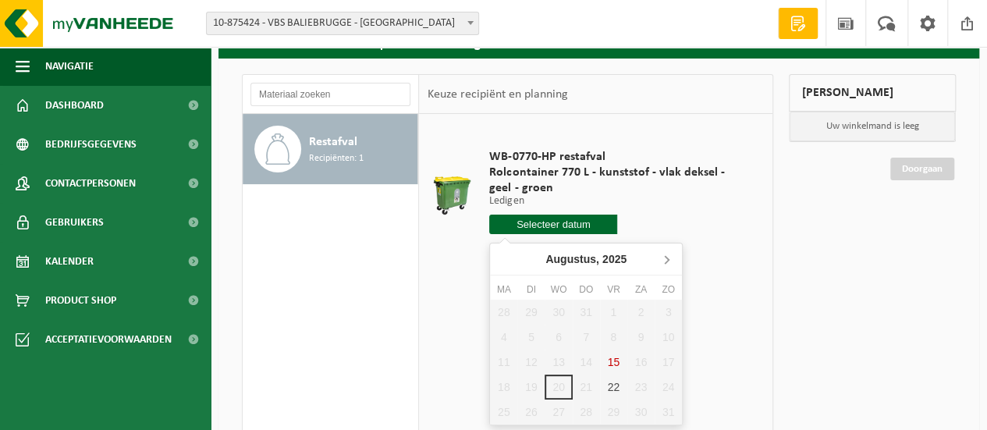
click at [665, 261] on icon at bounding box center [666, 258] width 25 height 25
click at [612, 334] on div "7" at bounding box center [613, 337] width 27 height 25
type input "Van [DATE]"
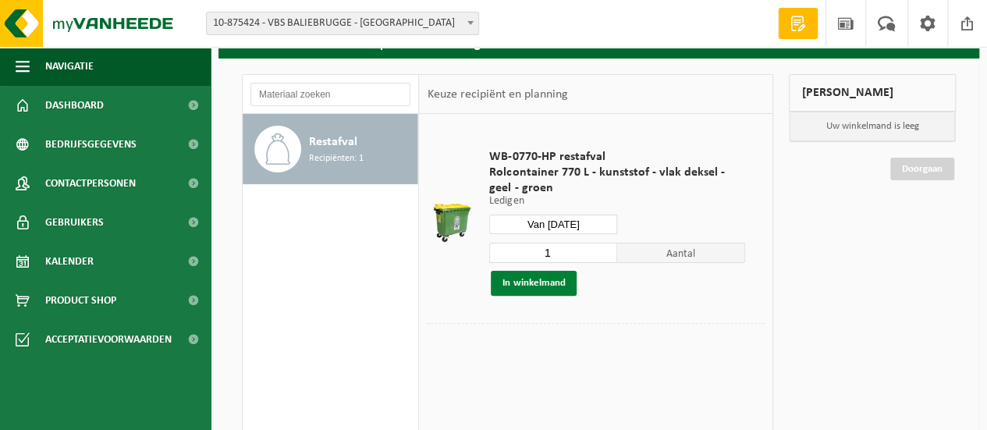
click at [549, 285] on button "In winkelmand" at bounding box center [534, 283] width 86 height 25
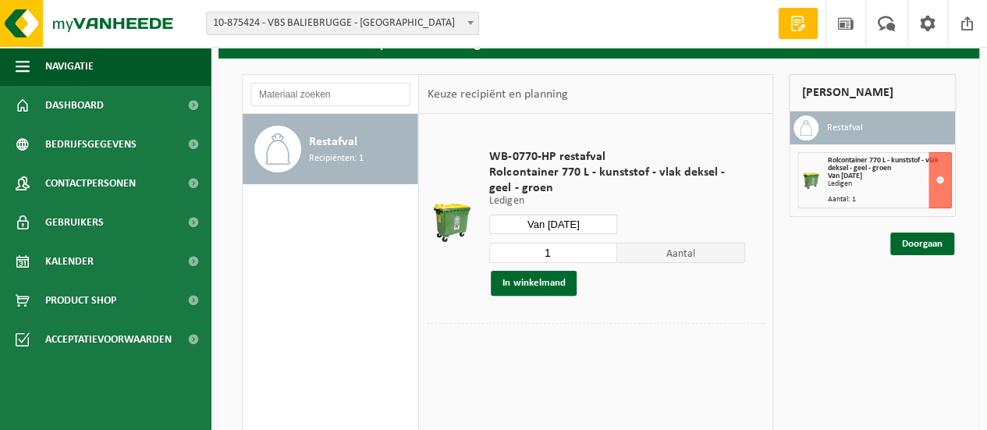
click at [598, 223] on input "Van [DATE]" at bounding box center [553, 225] width 128 height 20
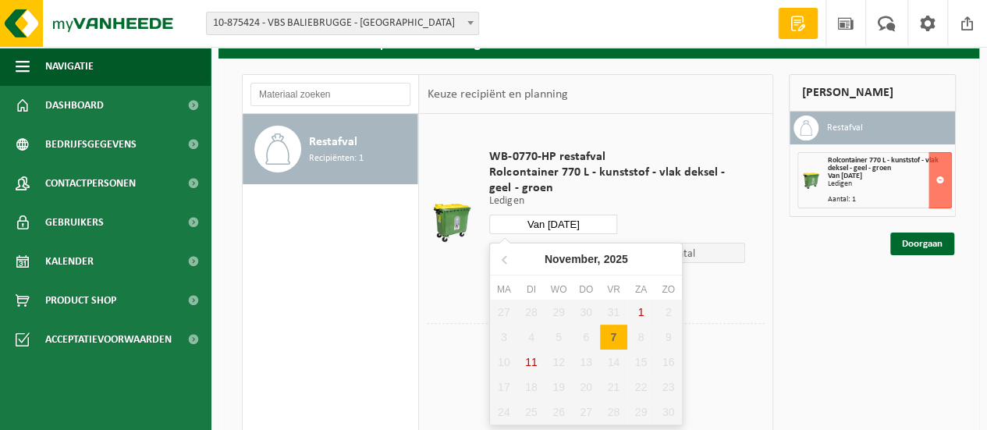
click at [614, 415] on div "27 28 29 30 31 1 2 3 4 5 6 7 8 9 10 11 12 13 14 15 16 17 18 19 20 21 22 23 24 2…" at bounding box center [586, 362] width 192 height 125
click at [619, 339] on div "7" at bounding box center [613, 337] width 27 height 25
click at [616, 410] on div "27 28 29 30 31 1 2 3 4 5 6 7 8 9 10 11 12 13 14 15 16 17 18 19 20 21 22 23 24 2…" at bounding box center [586, 362] width 192 height 125
click at [612, 420] on div "27 28 29 30 31 1 2 3 4 5 6 7 8 9 10 11 12 13 14 15 16 17 18 19 20 21 22 23 24 2…" at bounding box center [586, 362] width 192 height 125
click at [612, 415] on div "27 28 29 30 31 1 2 3 4 5 6 7 8 9 10 11 12 13 14 15 16 17 18 19 20 21 22 23 24 2…" at bounding box center [586, 362] width 192 height 125
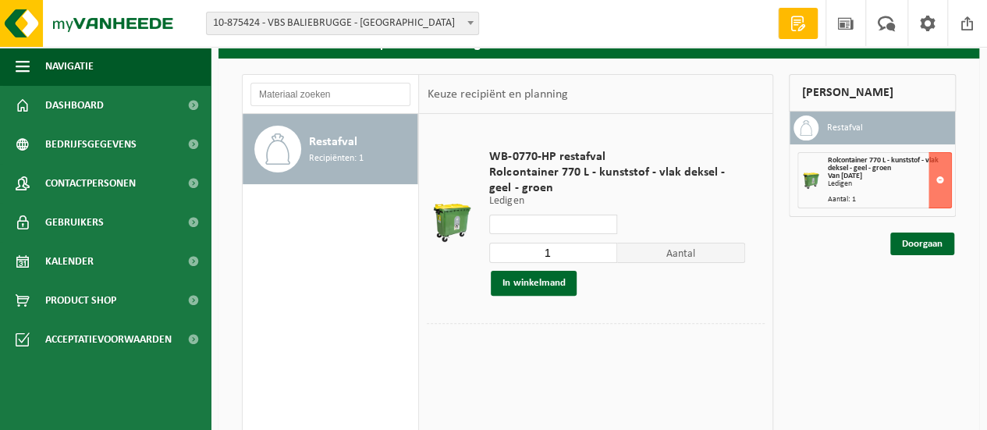
click at [711, 197] on p "Ledigen" at bounding box center [617, 201] width 256 height 11
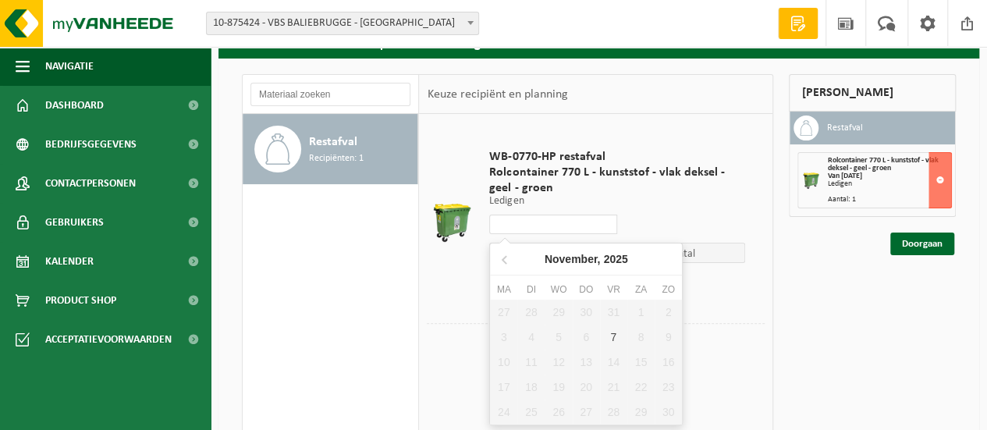
click at [557, 217] on input "text" at bounding box center [553, 225] width 128 height 20
click at [690, 210] on div "WB-0770-HP restafval Rolcontainer 770 L - kunststof - vlak deksel - geel - groe…" at bounding box center [616, 222] width 271 height 178
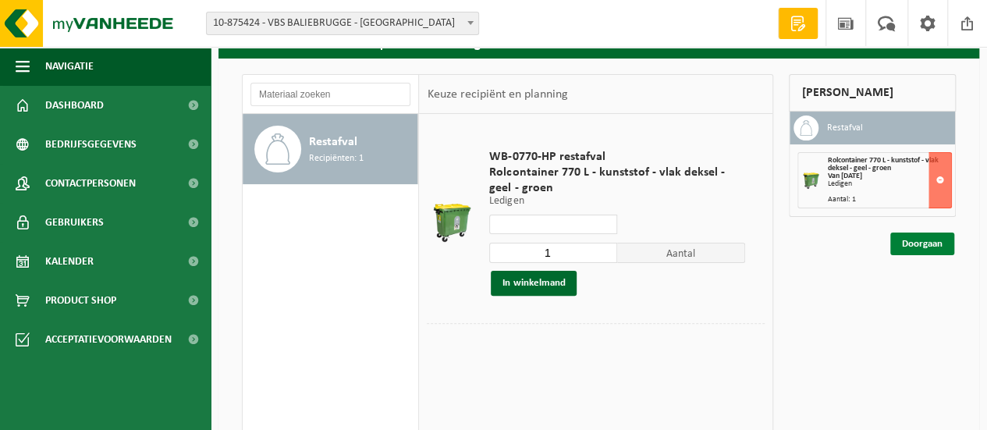
click at [910, 239] on link "Doorgaan" at bounding box center [922, 243] width 64 height 23
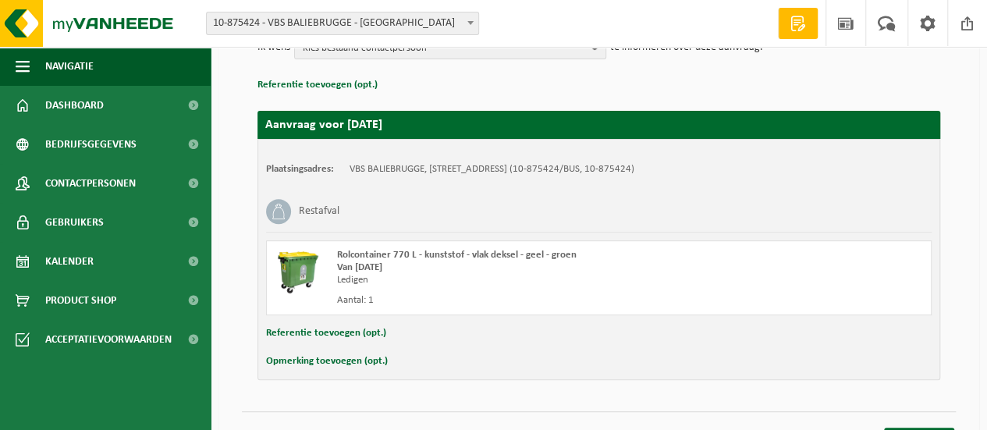
scroll to position [237, 0]
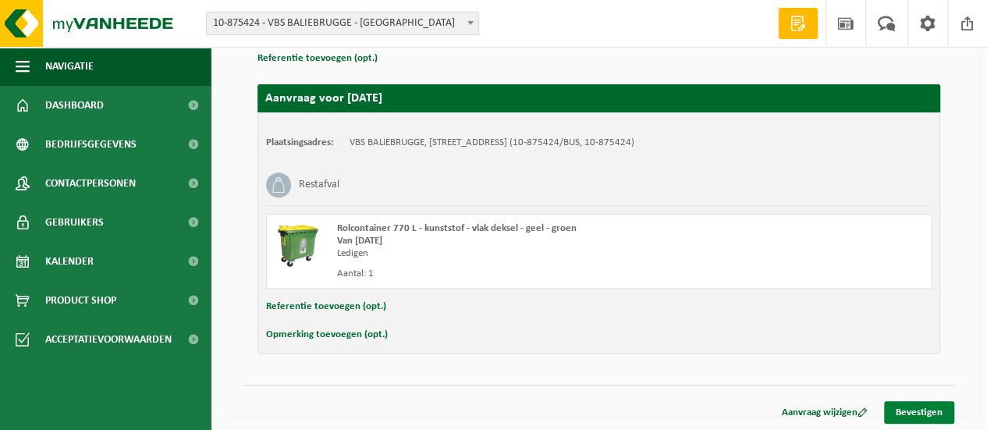
click at [911, 406] on link "Bevestigen" at bounding box center [919, 412] width 70 height 23
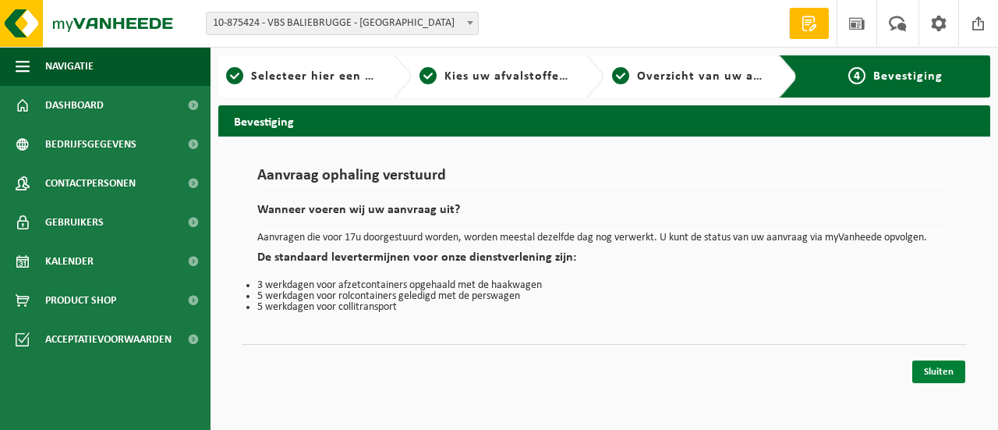
click at [942, 369] on link "Sluiten" at bounding box center [939, 371] width 53 height 23
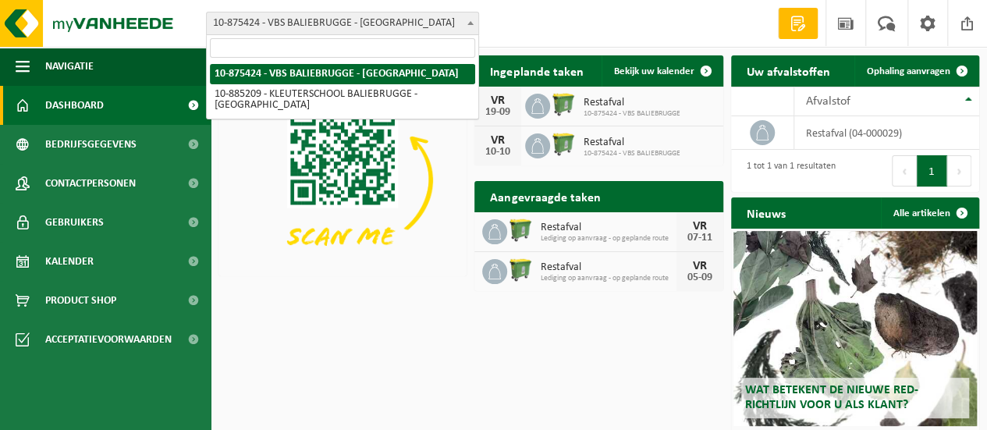
click at [415, 22] on span "10-875424 - VBS BALIEBRUGGE - [GEOGRAPHIC_DATA]" at bounding box center [342, 23] width 271 height 22
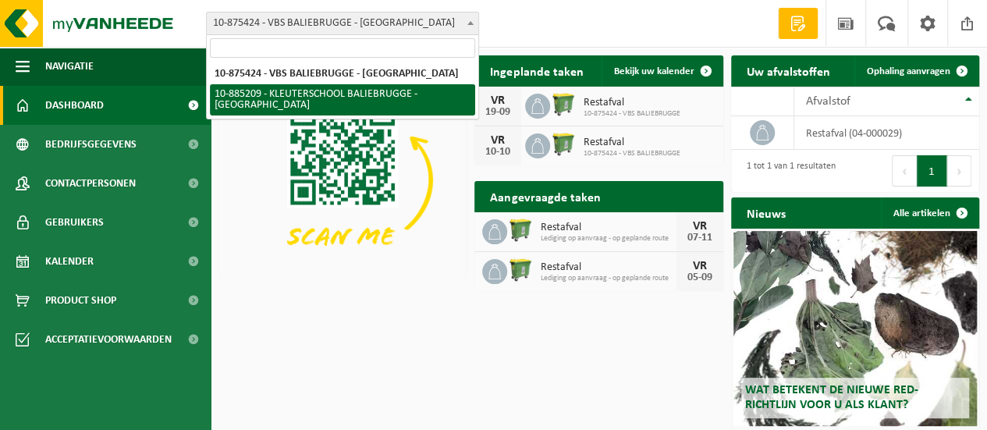
select select "112215"
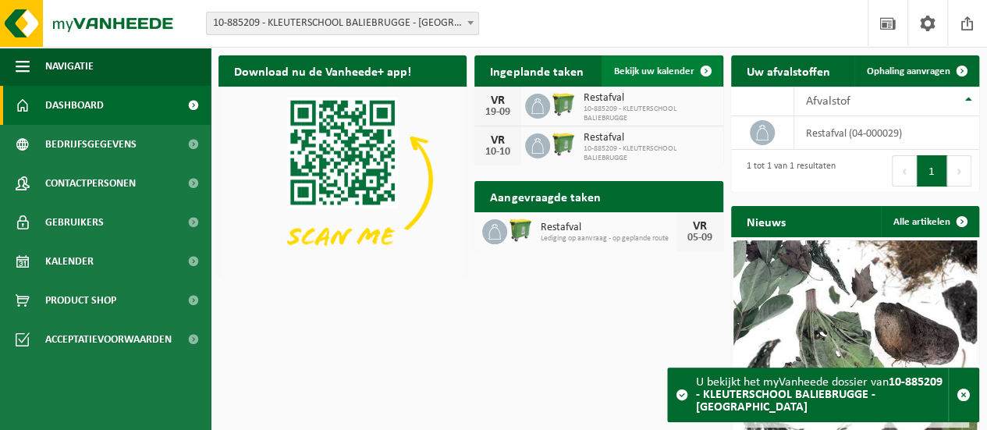
click at [665, 67] on span "Bekijk uw kalender" at bounding box center [654, 71] width 80 height 10
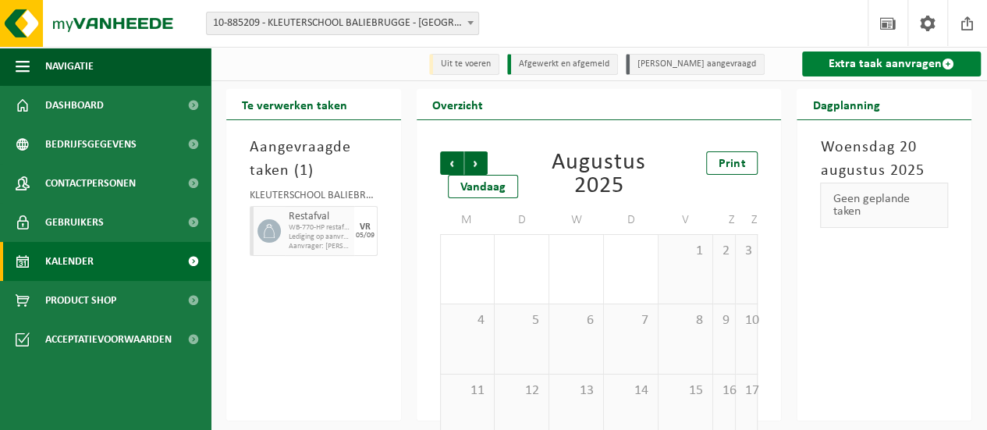
click at [864, 62] on link "Extra taak aanvragen" at bounding box center [891, 63] width 179 height 25
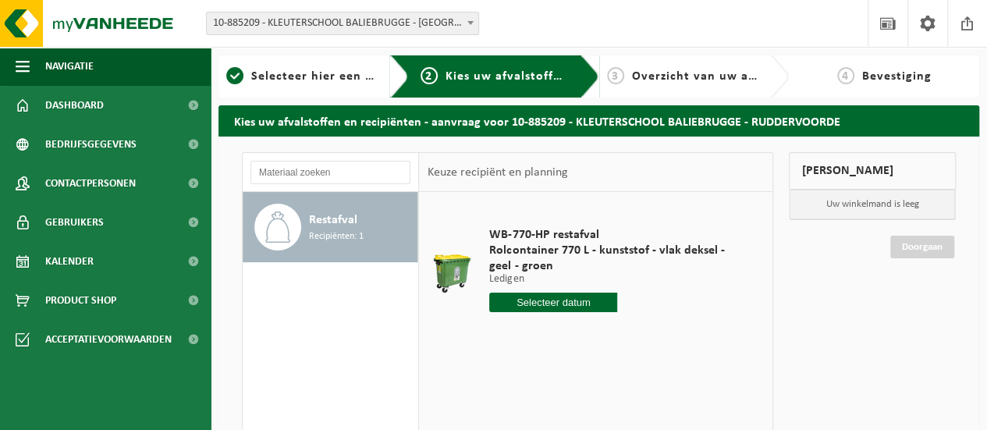
click at [596, 303] on input "text" at bounding box center [553, 303] width 128 height 20
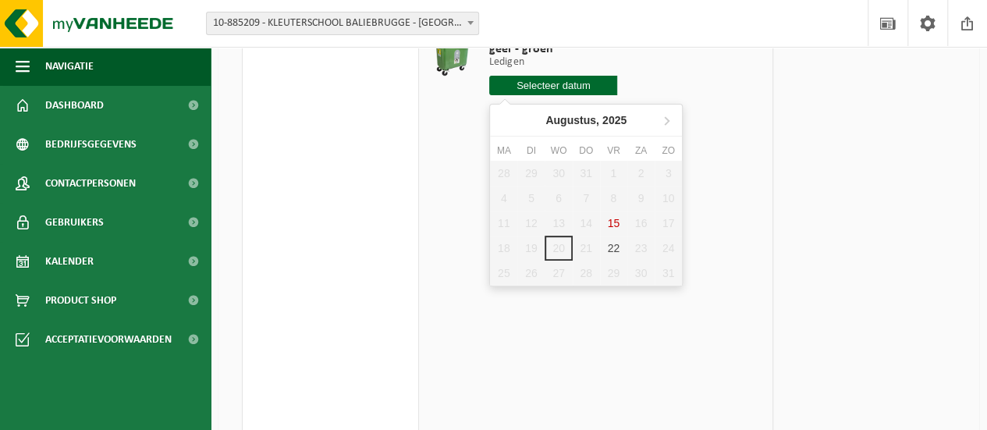
scroll to position [234, 0]
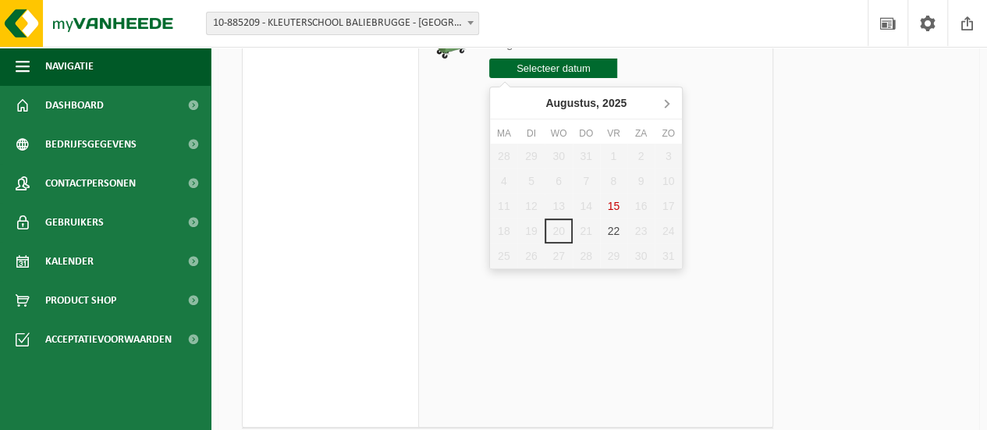
click at [666, 102] on icon at bounding box center [666, 102] width 25 height 25
click at [665, 104] on icon at bounding box center [666, 102] width 25 height 25
click at [617, 181] on div "7" at bounding box center [613, 180] width 27 height 25
type input "Van 2025-11-07"
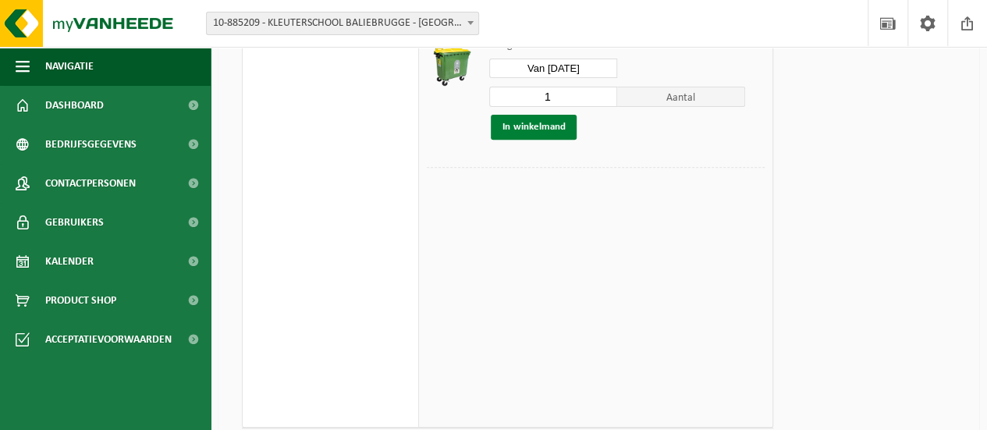
click at [520, 124] on button "In winkelmand" at bounding box center [534, 127] width 86 height 25
click at [924, 83] on link "Doorgaan" at bounding box center [922, 87] width 64 height 23
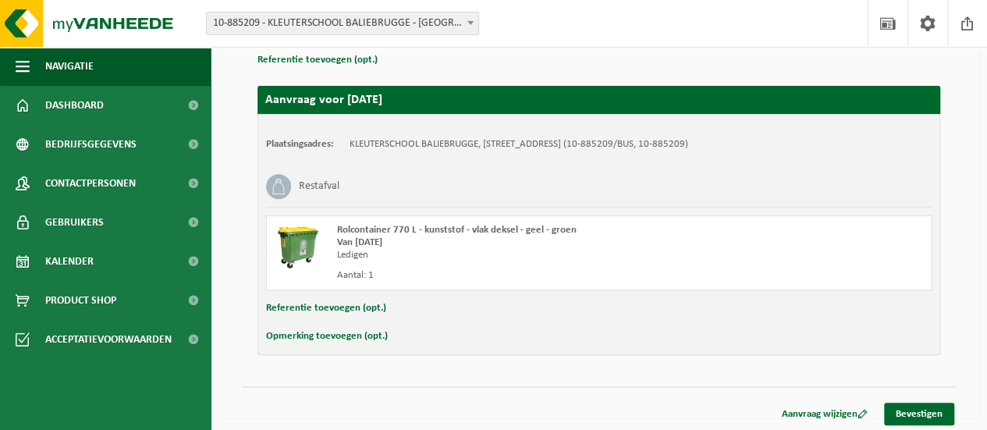
scroll to position [237, 0]
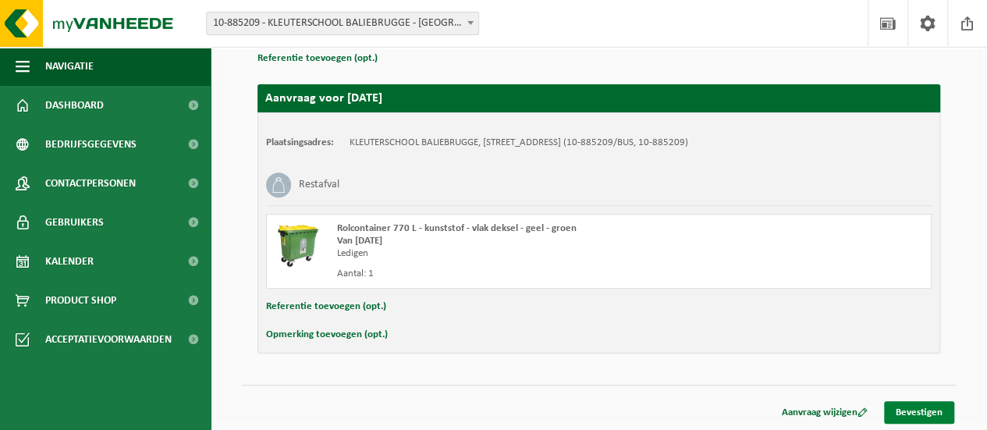
click at [930, 411] on link "Bevestigen" at bounding box center [919, 412] width 70 height 23
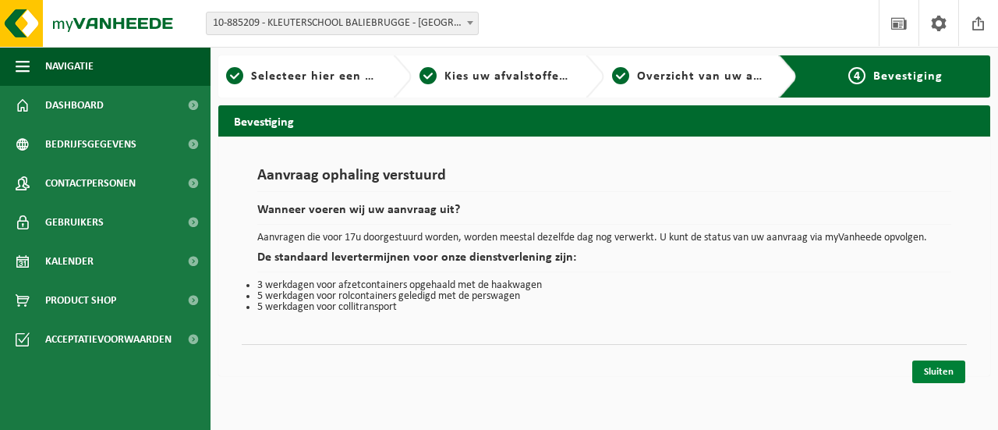
click at [947, 367] on link "Sluiten" at bounding box center [939, 371] width 53 height 23
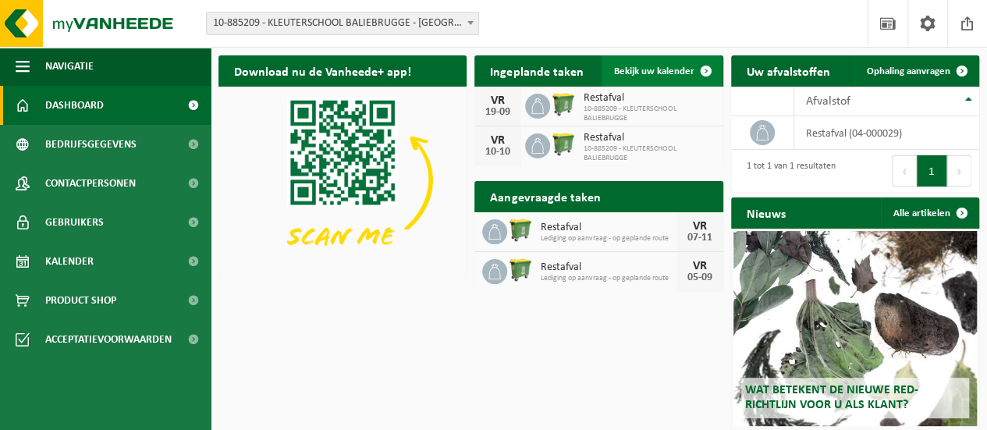
click at [679, 69] on span "Bekijk uw kalender" at bounding box center [654, 71] width 80 height 10
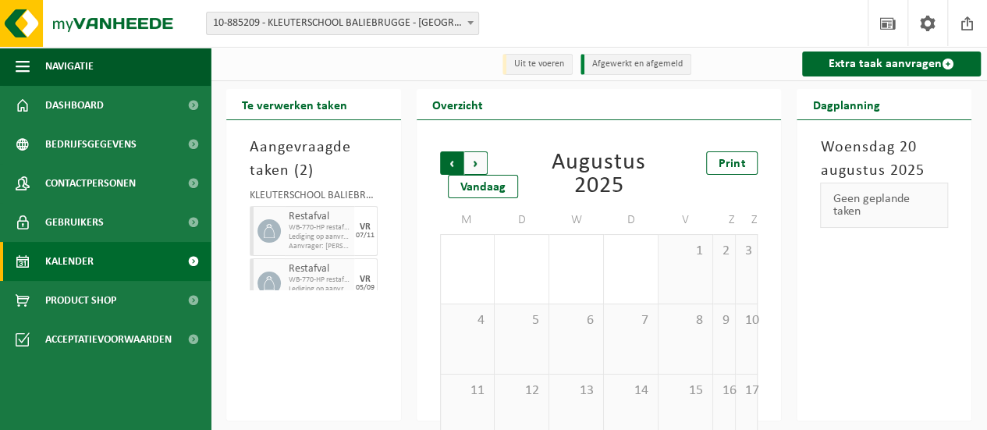
click at [474, 159] on span "Volgende" at bounding box center [475, 162] width 23 height 23
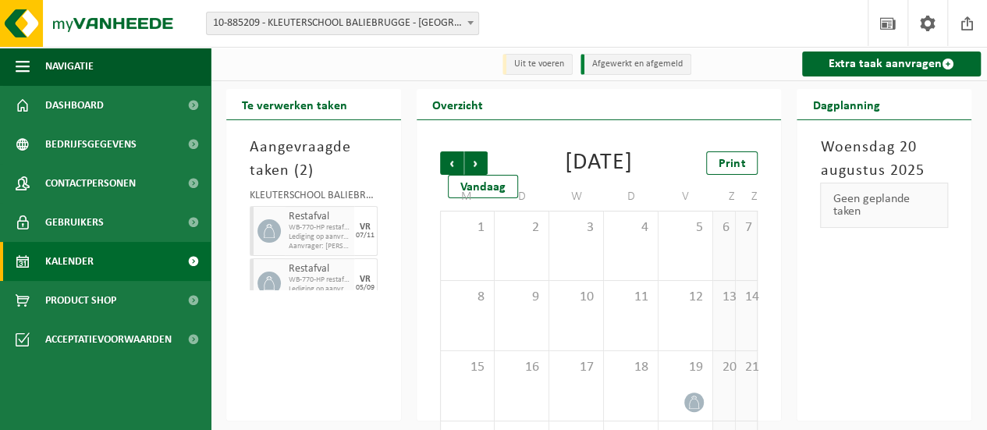
click at [475, 159] on span "Volgende" at bounding box center [475, 162] width 23 height 23
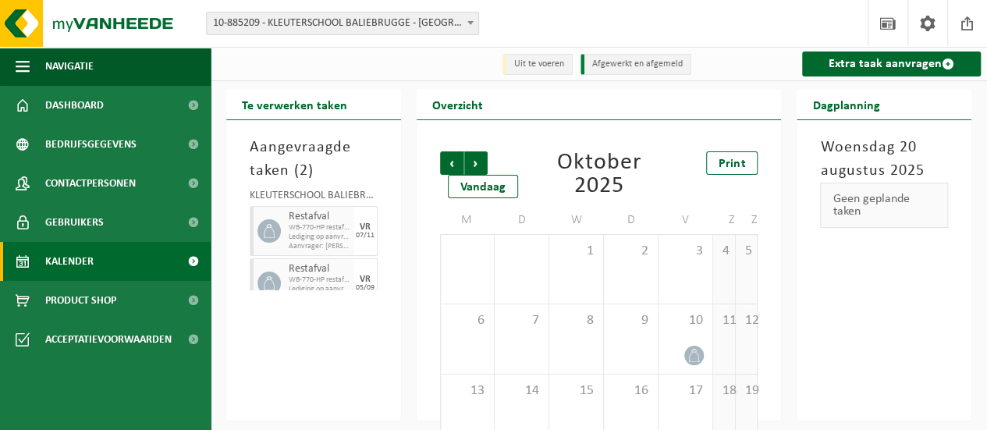
click at [537, 69] on li "Uit te voeren" at bounding box center [537, 64] width 70 height 21
click at [537, 63] on li "Uit te voeren" at bounding box center [537, 64] width 70 height 21
click at [856, 68] on link "Extra taak aanvragen" at bounding box center [891, 63] width 179 height 25
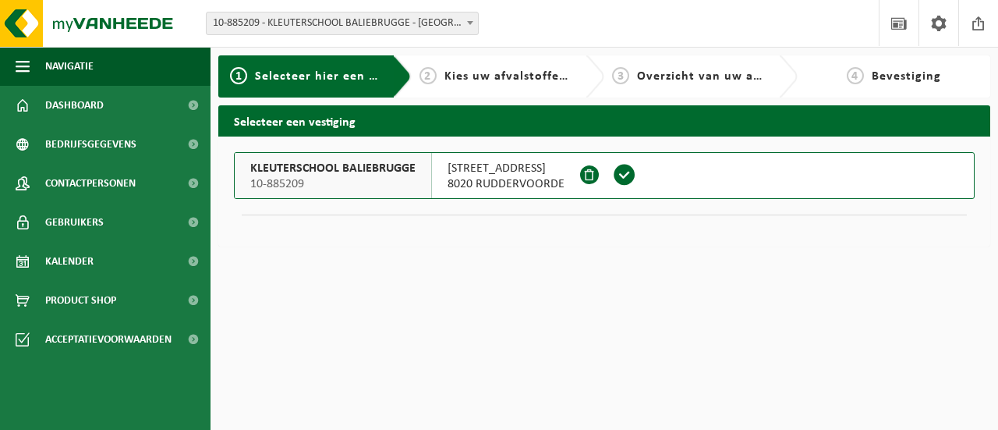
click at [620, 172] on span at bounding box center [624, 174] width 23 height 23
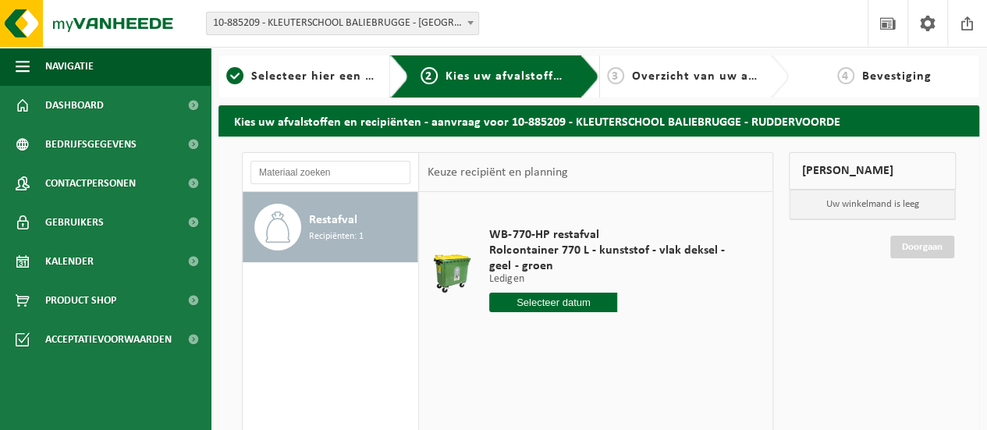
click at [563, 302] on input "text" at bounding box center [553, 303] width 128 height 20
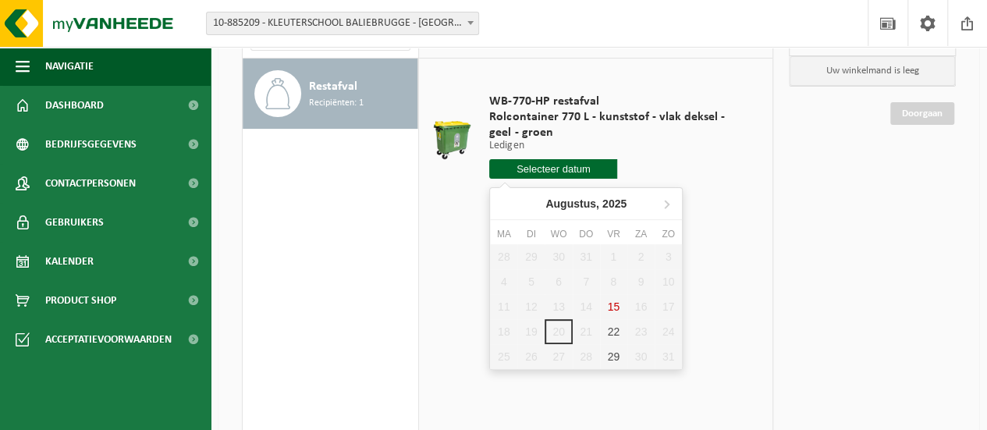
scroll to position [156, 0]
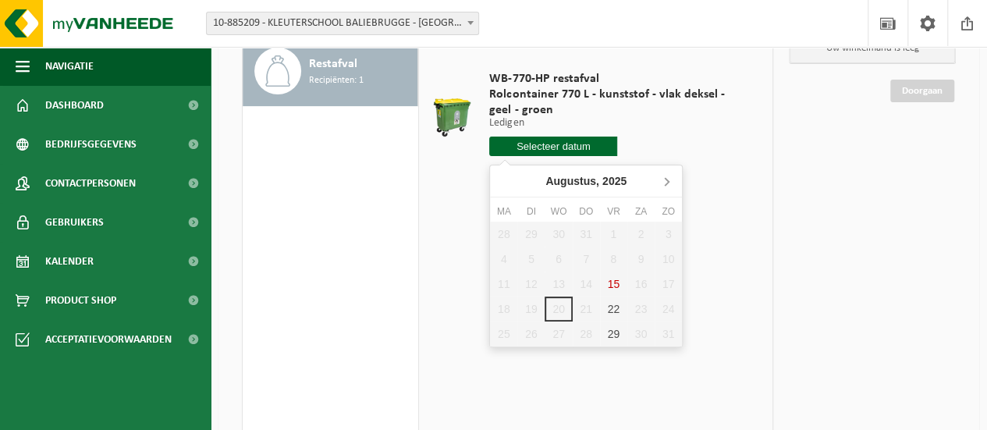
click at [670, 181] on icon at bounding box center [666, 180] width 25 height 25
click at [608, 334] on div "27 28 29 30 31 1 2 3 4 5 6 7 8 9 10 11 12 13 14 15 16 17 18 19 20 21 22 23 24 2…" at bounding box center [586, 284] width 192 height 125
click at [612, 333] on div "27 28 29 30 31 1 2 3 4 5 6 7 8 9 10 11 12 13 14 15 16 17 18 19 20 21 22 23 24 2…" at bounding box center [586, 284] width 192 height 125
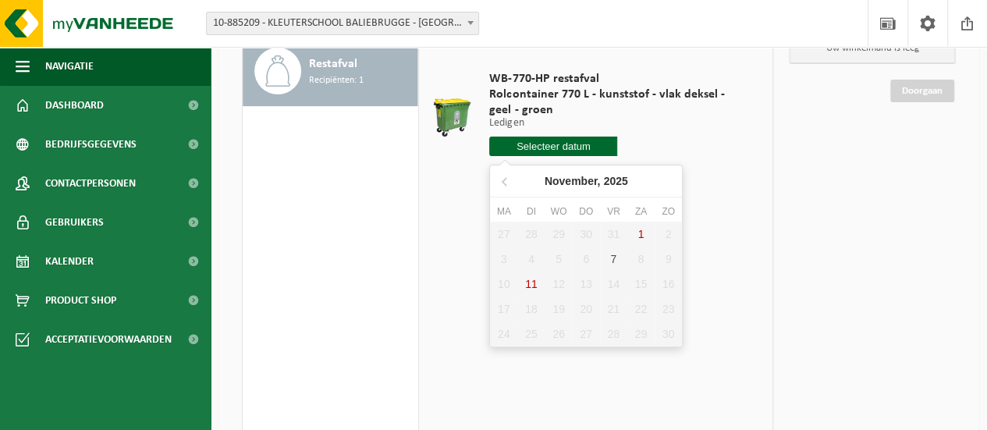
click at [562, 147] on input "text" at bounding box center [553, 147] width 128 height 20
click at [613, 333] on div "27 28 29 30 31 1 2 3 4 5 6 7 8 9 10 11 12 13 14 15 16 17 18 19 20 21 22 23 24 2…" at bounding box center [586, 284] width 192 height 125
click at [589, 335] on div "27 28 29 30 31 1 2 3 4 5 6 7 8 9 10 11 12 13 14 15 16 17 18 19 20 21 22 23 24 2…" at bounding box center [586, 284] width 192 height 125
drag, startPoint x: 590, startPoint y: 302, endPoint x: 541, endPoint y: 282, distance: 52.9
click at [588, 302] on div "27 28 29 30 31 1 2 3 4 5 6 7 8 9 10 11 12 13 14 15 16 17 18 19 20 21 22 23 24 2…" at bounding box center [586, 284] width 192 height 125
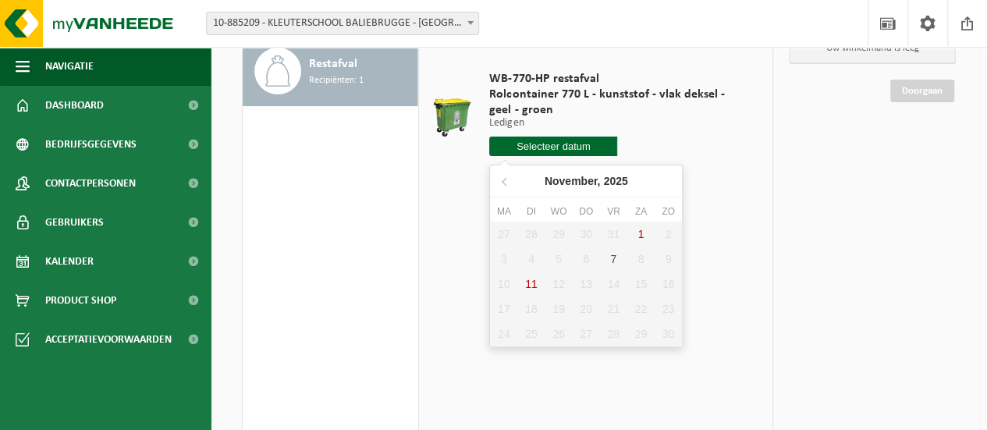
click at [523, 283] on div "27 28 29 30 31 1 2 3 4 5 6 7 8 9 10 11 12 13 14 15 16 17 18 19 20 21 22 23 24 2…" at bounding box center [586, 284] width 192 height 125
click at [506, 178] on icon at bounding box center [505, 180] width 25 height 25
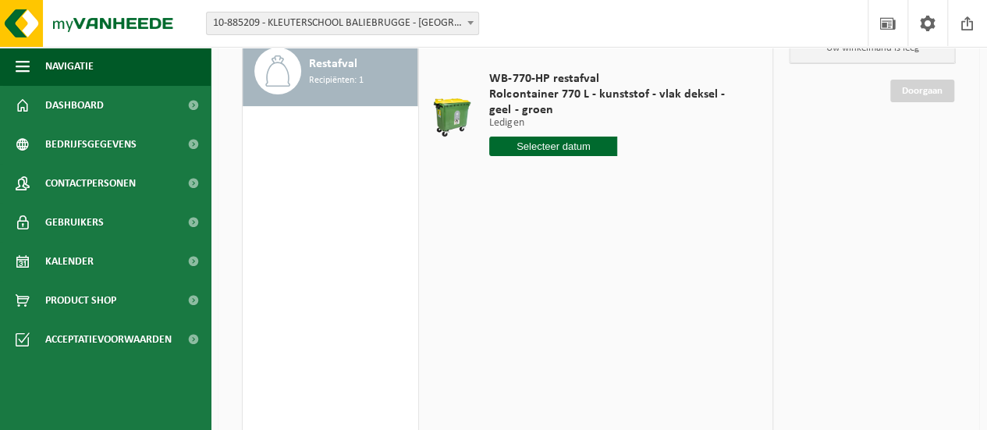
click at [694, 143] on div at bounding box center [617, 147] width 256 height 20
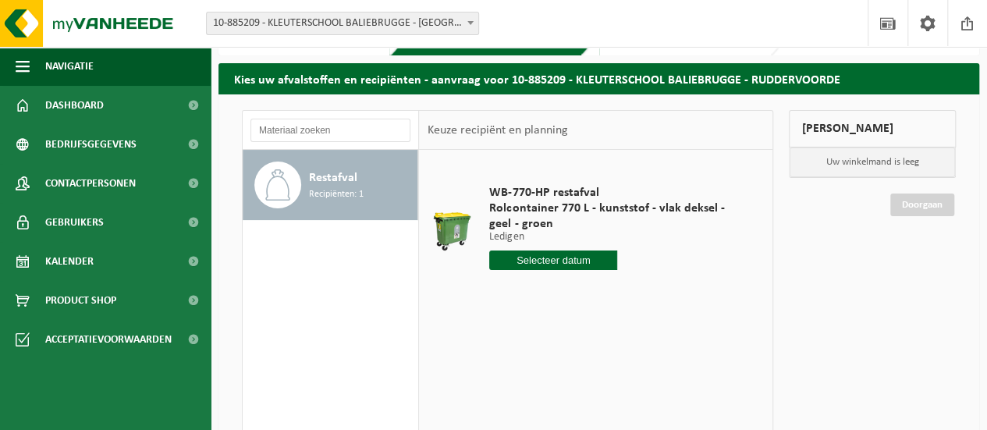
scroll to position [0, 0]
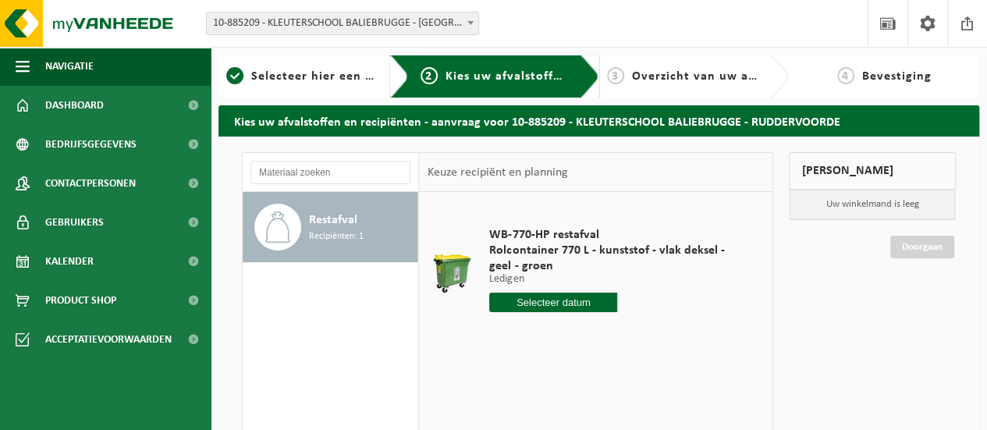
click at [546, 302] on input "text" at bounding box center [553, 303] width 128 height 20
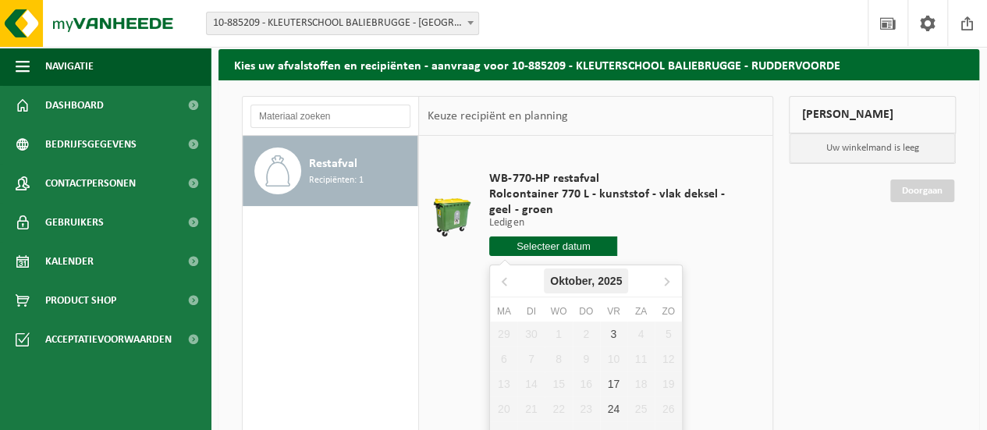
scroll to position [156, 0]
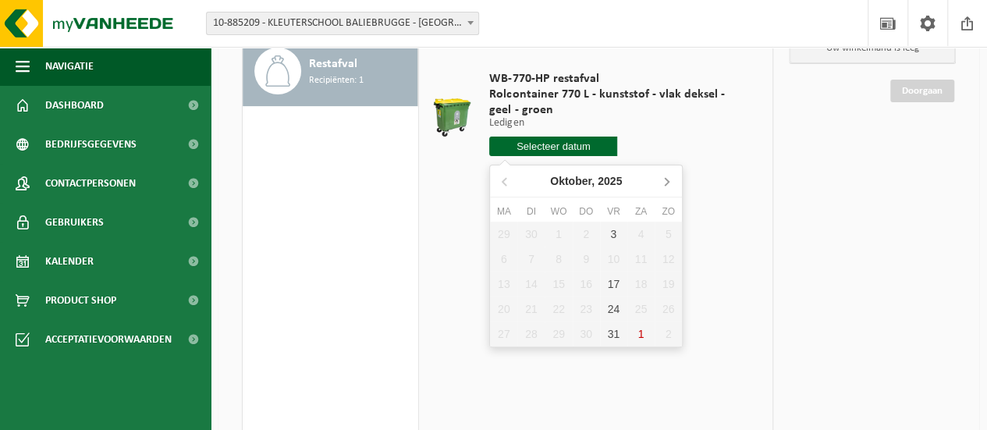
click at [666, 177] on icon at bounding box center [666, 180] width 25 height 25
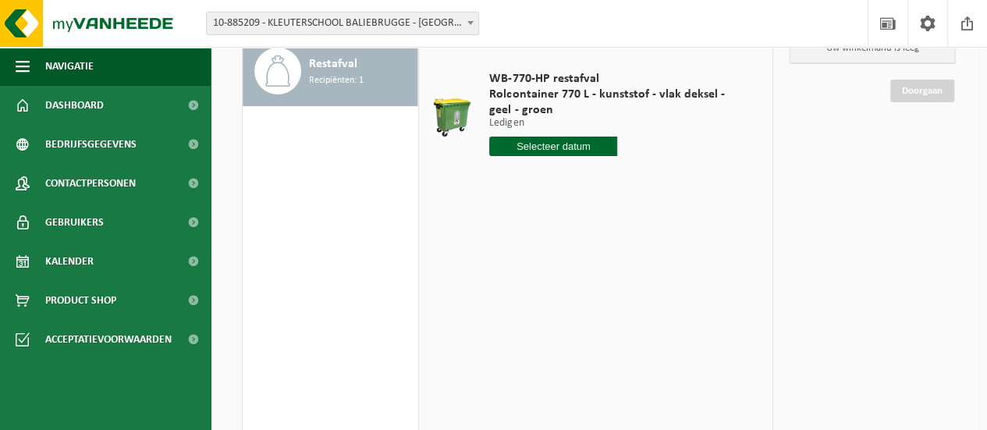
click at [743, 116] on span "Rolcontainer 770 L - kunststof - vlak deksel - geel - groen" at bounding box center [617, 102] width 256 height 31
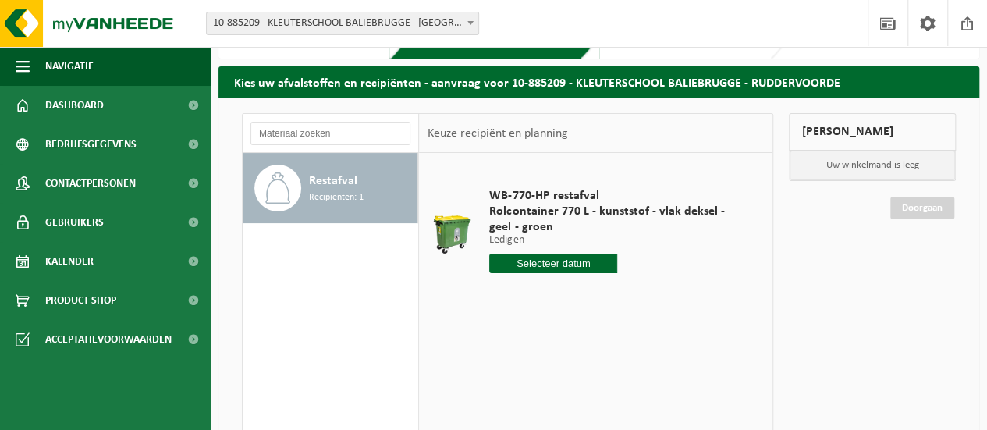
scroll to position [0, 0]
